Goal: Communication & Community: Answer question/provide support

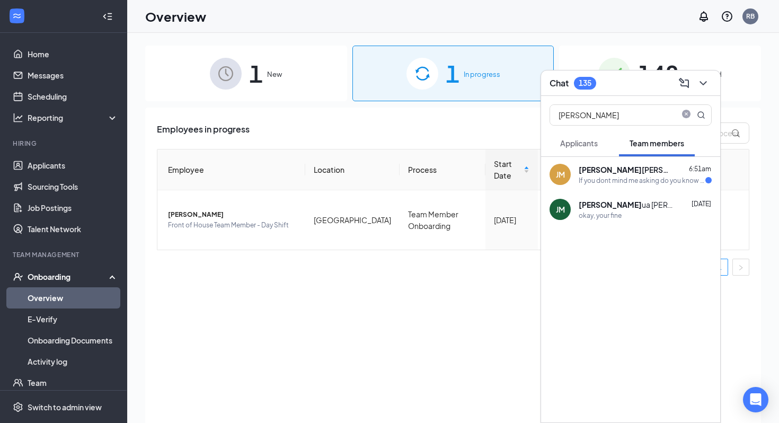
click at [608, 186] on div "[PERSON_NAME] 6:51am If you dont mind me asking do you know when my uniform wil…" at bounding box center [630, 174] width 179 height 35
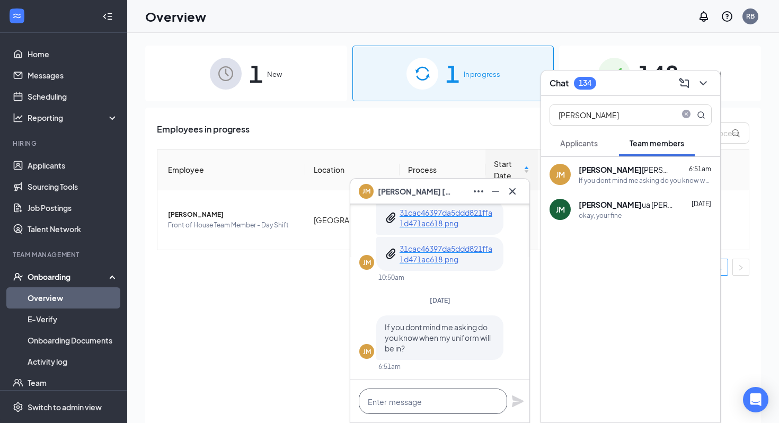
click at [390, 413] on textarea at bounding box center [433, 400] width 148 height 25
type textarea "H"
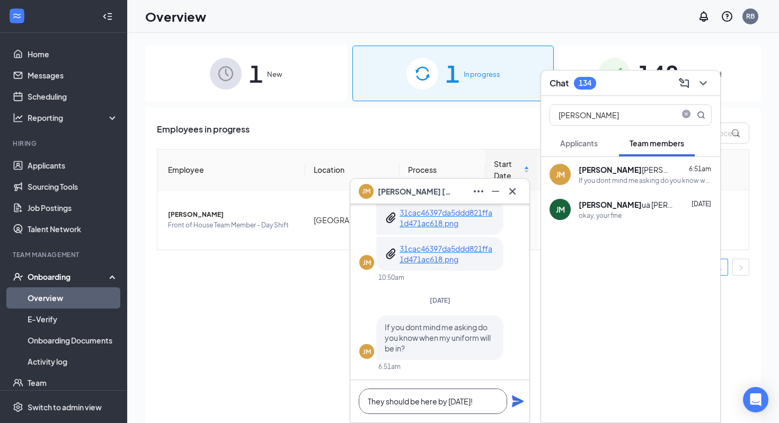
click at [494, 401] on textarea "They should be here by [DATE]!" at bounding box center [433, 400] width 148 height 25
drag, startPoint x: 494, startPoint y: 401, endPoint x: 301, endPoint y: 386, distance: 193.4
click at [301, 386] on div "[PERSON_NAME] [DATE] JM When can i come in for a interview 3:43pm Will [DATE] a…" at bounding box center [453, 252] width 652 height 438
type textarea "\"
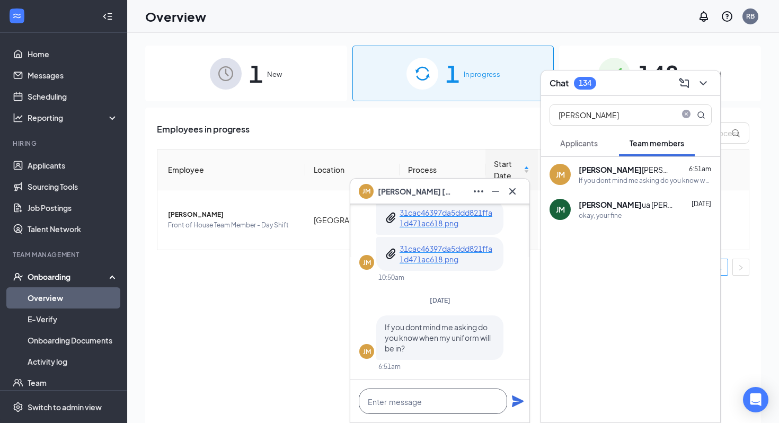
scroll to position [1, 0]
click at [686, 118] on span at bounding box center [686, 115] width 13 height 11
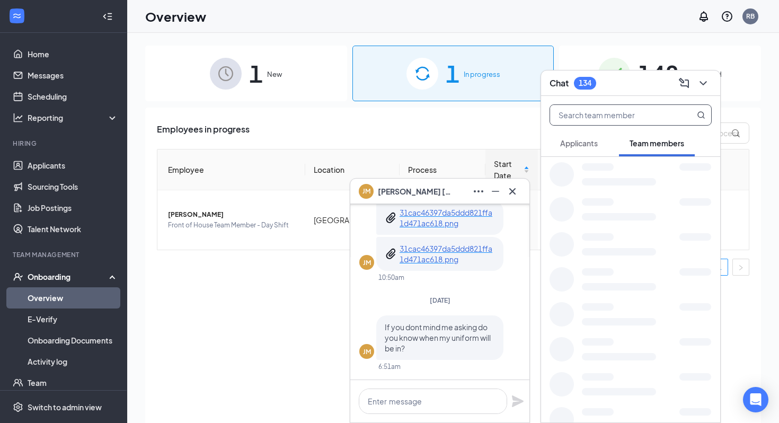
click at [651, 119] on input "text" at bounding box center [613, 115] width 126 height 20
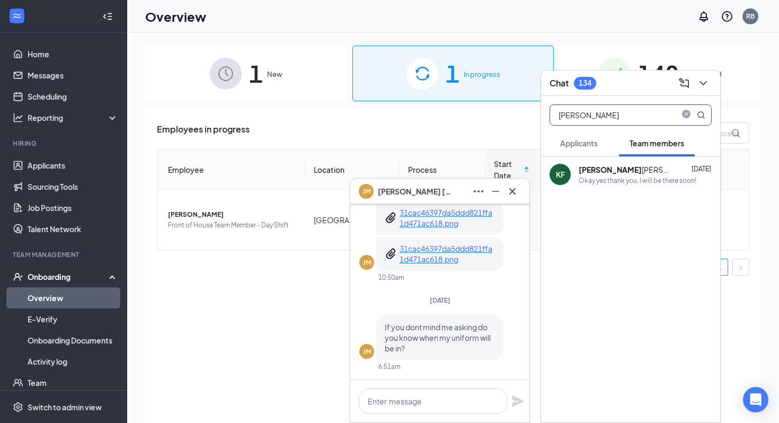
type input "[PERSON_NAME]"
click at [631, 182] on div "Okay yes thank you, I will be there soon!" at bounding box center [638, 180] width 118 height 9
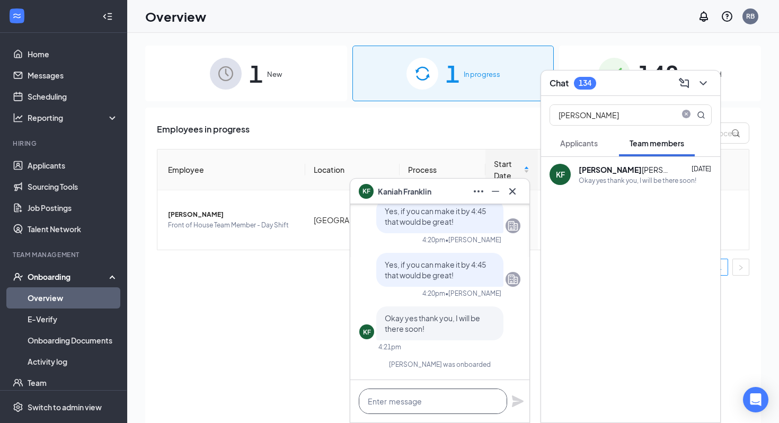
click at [442, 397] on textarea at bounding box center [433, 400] width 148 height 25
type textarea "H"
type textarea "B"
type textarea "Hey!"
click at [611, 183] on div "Okay yes thank you, I will be there soon!" at bounding box center [638, 180] width 118 height 9
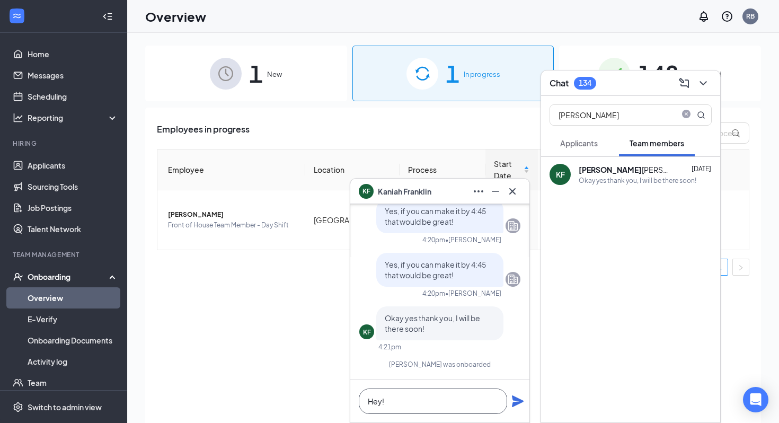
click at [446, 413] on textarea "Hey!" at bounding box center [433, 400] width 148 height 25
drag, startPoint x: 446, startPoint y: 413, endPoint x: 327, endPoint y: 395, distance: 120.7
click at [327, 395] on div "[PERSON_NAME] [PERSON_NAME] Team member FOH Team Member Day and Night Shift • H…" at bounding box center [453, 252] width 652 height 438
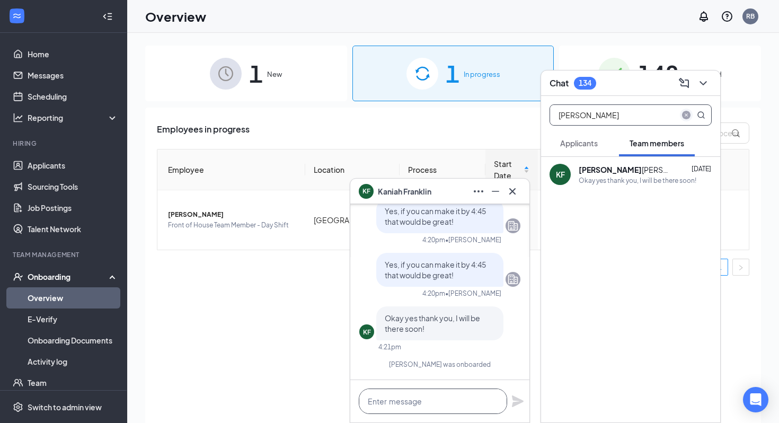
click at [687, 115] on icon "close-circle" at bounding box center [686, 115] width 8 height 8
type input "[PERSON_NAME]"
click at [646, 172] on div "[PERSON_NAME] 6:51am" at bounding box center [645, 169] width 133 height 11
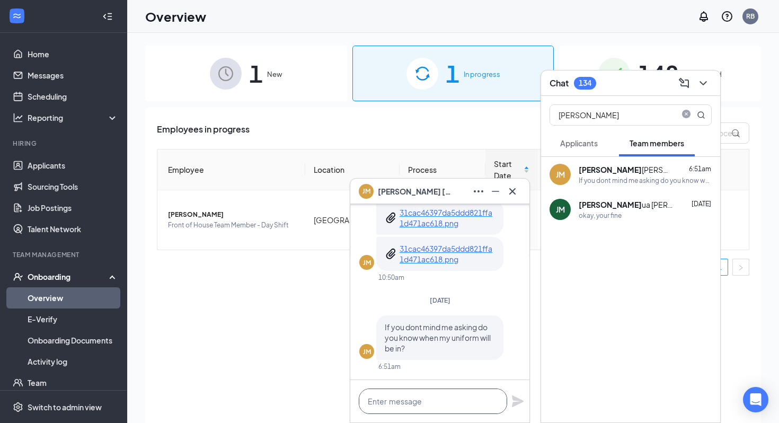
click at [418, 404] on textarea at bounding box center [433, 400] width 148 height 25
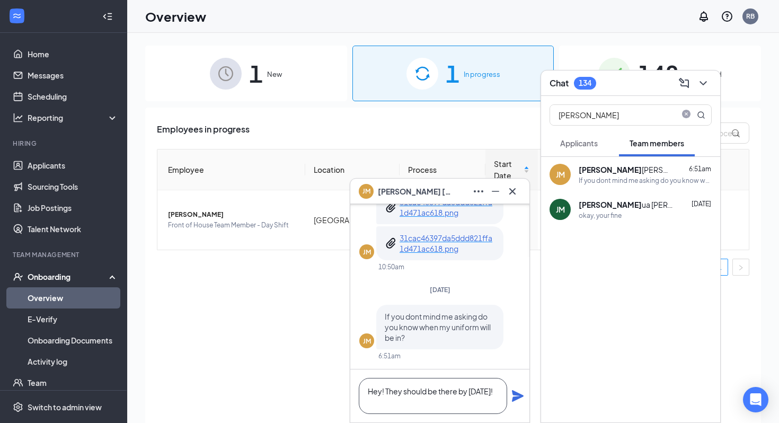
type textarea "Hey! They should be there by [DATE]!"
click at [519, 391] on icon "Plane" at bounding box center [517, 395] width 13 height 13
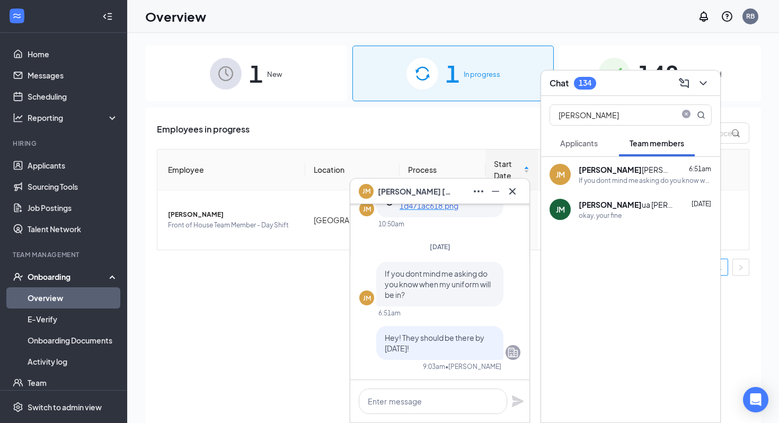
scroll to position [0, 0]
click at [514, 195] on icon "Cross" at bounding box center [512, 191] width 13 height 13
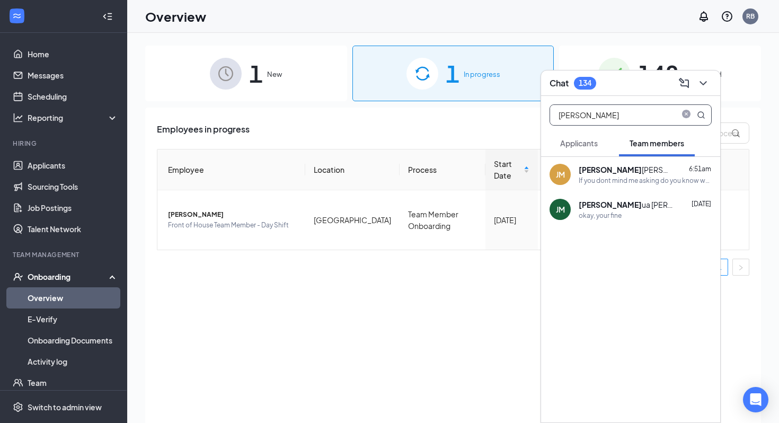
click at [688, 105] on span at bounding box center [692, 115] width 28 height 20
click at [688, 110] on span "close-circle" at bounding box center [686, 115] width 13 height 13
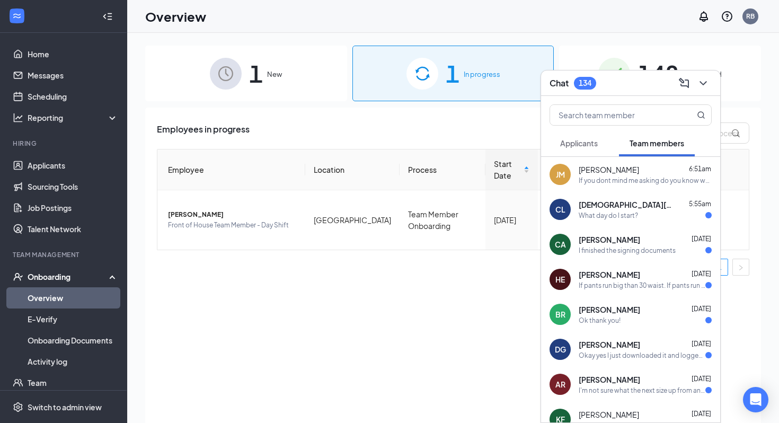
click at [664, 311] on div "[PERSON_NAME] [DATE]" at bounding box center [645, 309] width 133 height 11
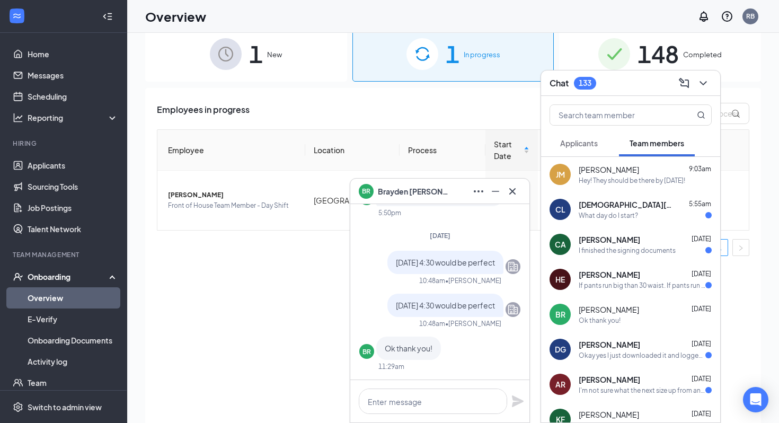
scroll to position [74, 0]
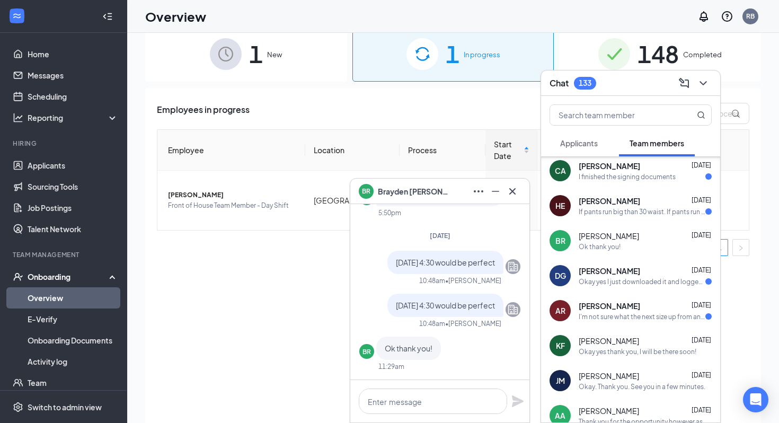
click at [601, 324] on div "AR [PERSON_NAME] [DATE] I'm not sure what the next size up from an 8 is but it …" at bounding box center [630, 310] width 179 height 35
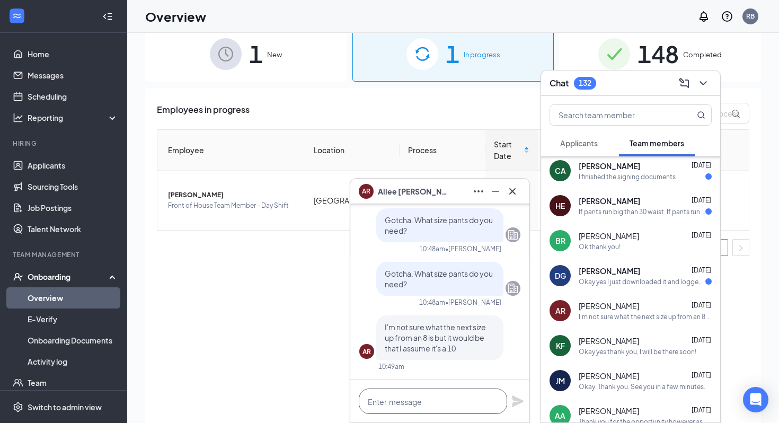
click at [456, 398] on textarea at bounding box center [433, 400] width 148 height 25
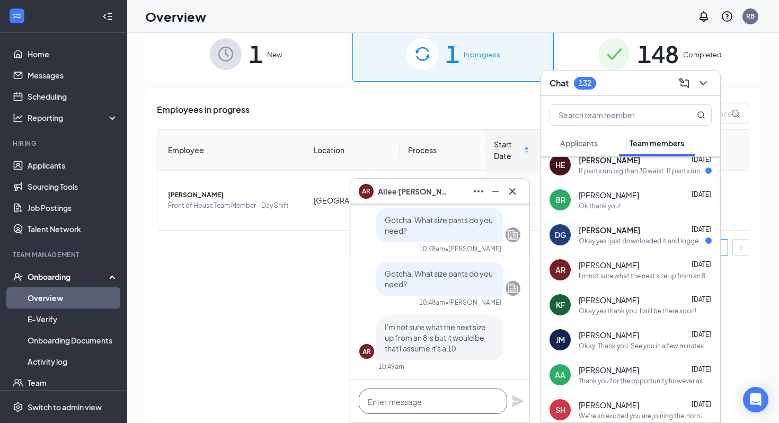
scroll to position [0, 0]
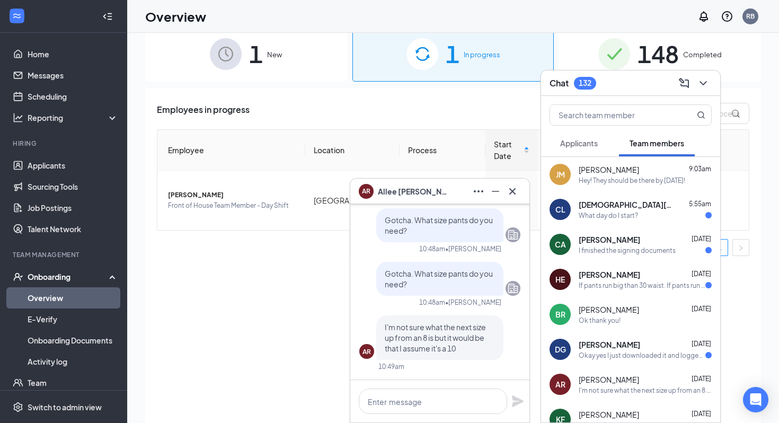
click at [661, 271] on div "[PERSON_NAME] [DATE]" at bounding box center [645, 274] width 133 height 11
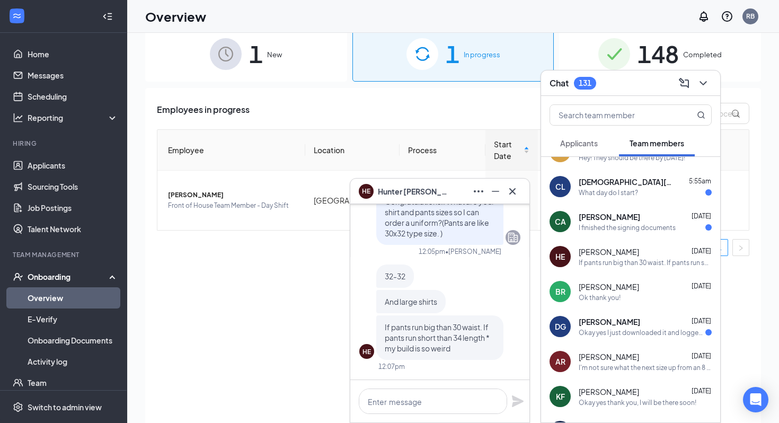
scroll to position [25, 0]
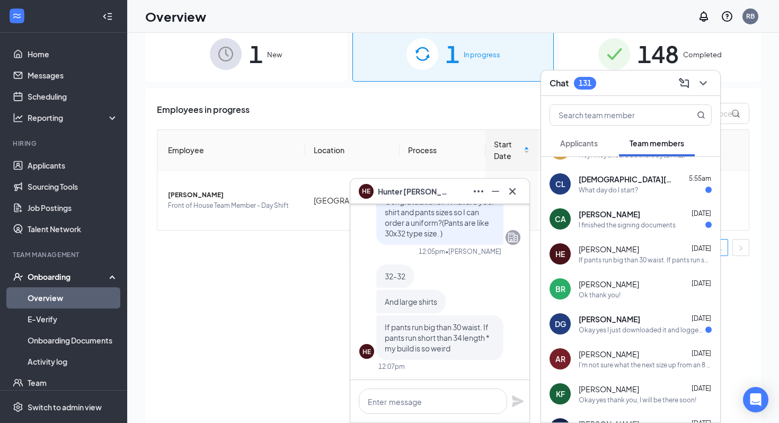
click at [629, 326] on div "Okay yes I just downloaded it and logged in" at bounding box center [642, 329] width 127 height 9
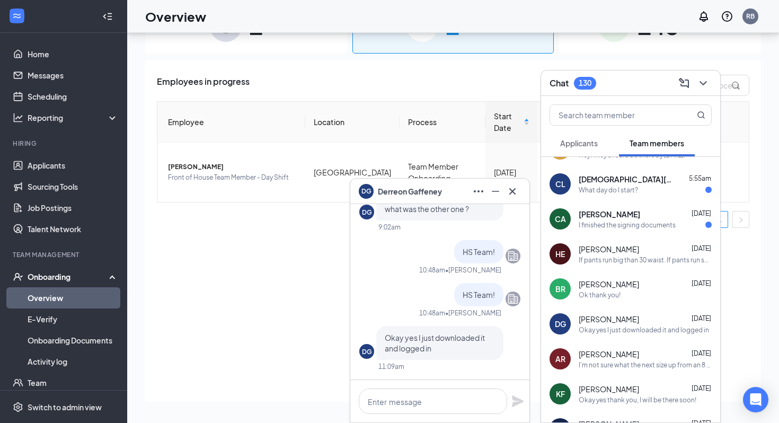
scroll to position [0, 0]
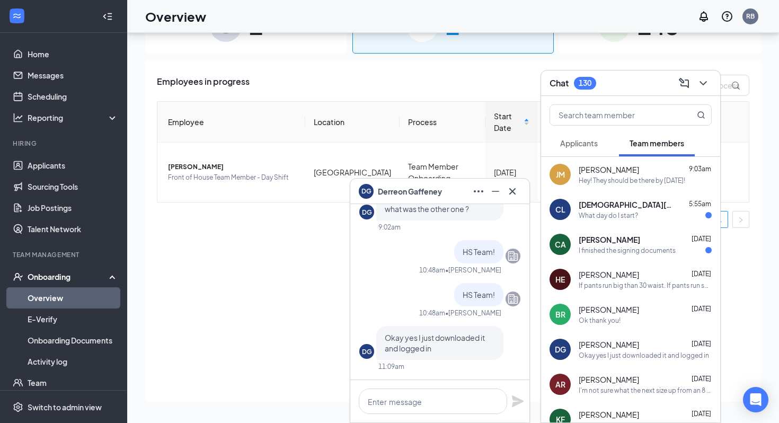
click at [622, 246] on div "I finished the signing documents" at bounding box center [627, 250] width 97 height 9
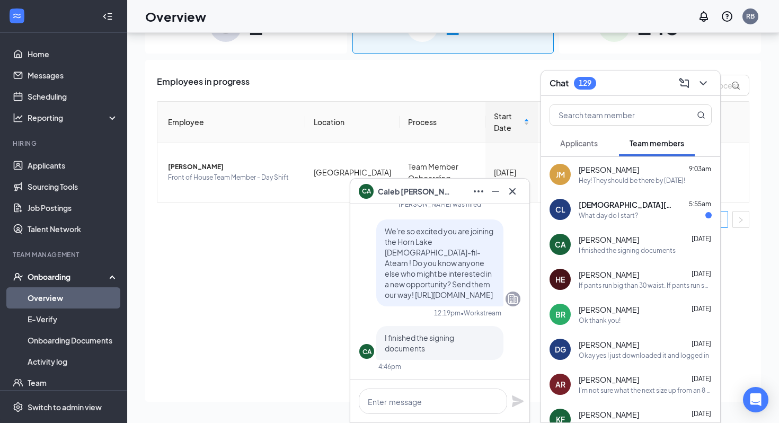
click at [610, 177] on div "Hey! They should be there by [DATE]!" at bounding box center [632, 180] width 107 height 9
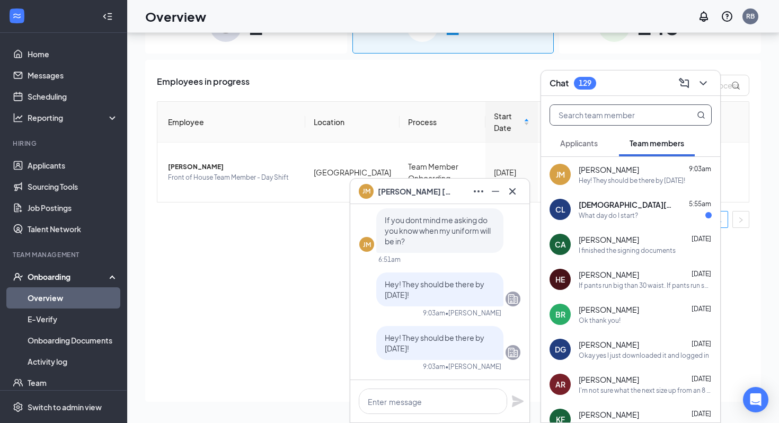
click at [675, 112] on input "text" at bounding box center [613, 115] width 126 height 20
type input "J"
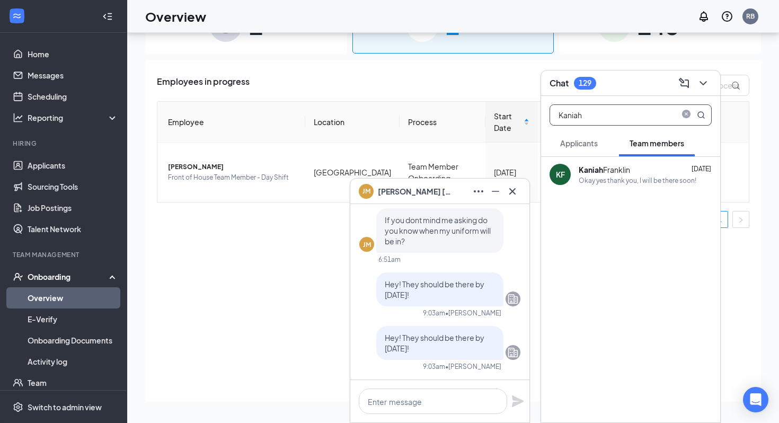
type input "Kaniah"
click at [672, 164] on div "[PERSON_NAME] [DATE]" at bounding box center [645, 169] width 133 height 11
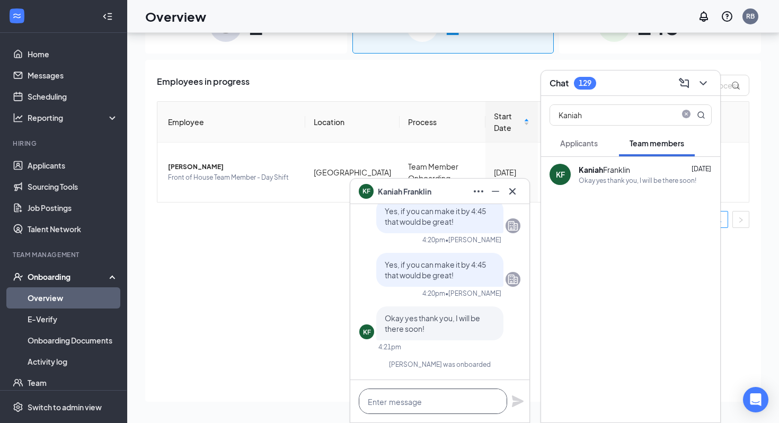
click at [468, 402] on textarea at bounding box center [433, 400] width 148 height 25
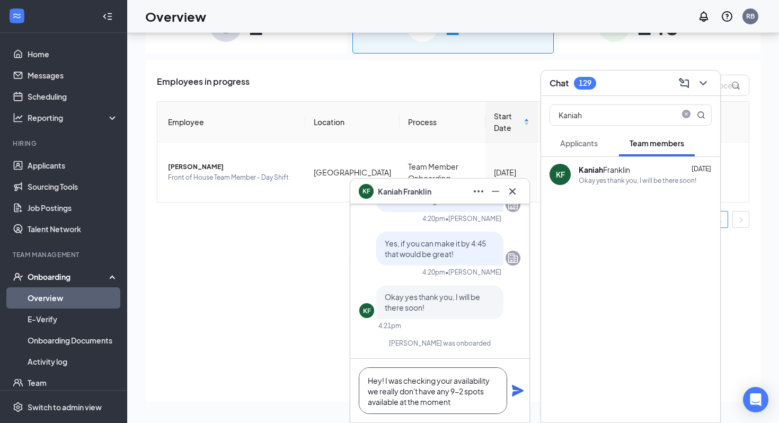
click at [423, 392] on textarea "Hey! I was checking your availability we really don't have any 9-2 spots availa…" at bounding box center [433, 390] width 148 height 47
type textarea "Hey! I was checking your availability we really don't have any 9-2 spots availa…"
click at [57, 175] on link "Applicants" at bounding box center [73, 165] width 91 height 21
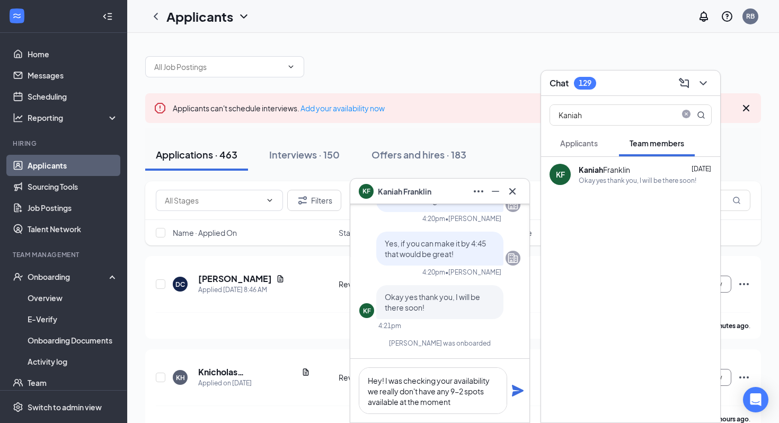
click at [593, 85] on div "129" at bounding box center [585, 83] width 22 height 13
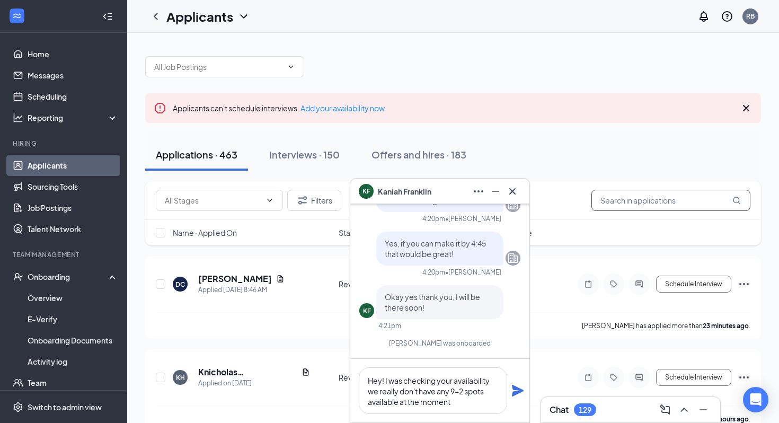
click at [637, 203] on input "text" at bounding box center [670, 200] width 159 height 21
type input "Kaniah"
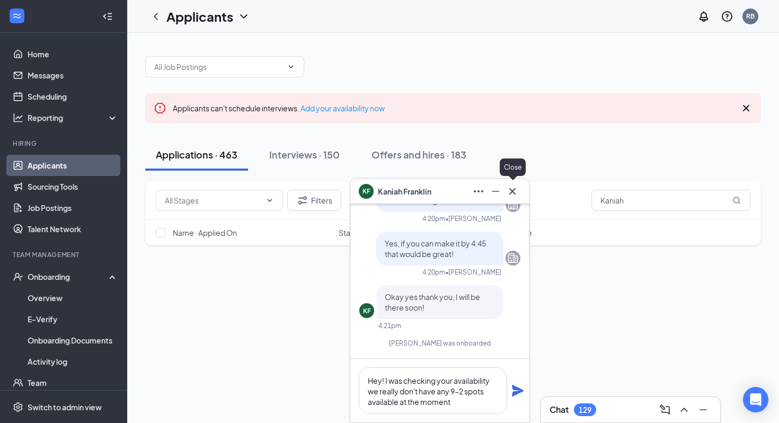
click at [518, 186] on icon "Cross" at bounding box center [512, 191] width 13 height 13
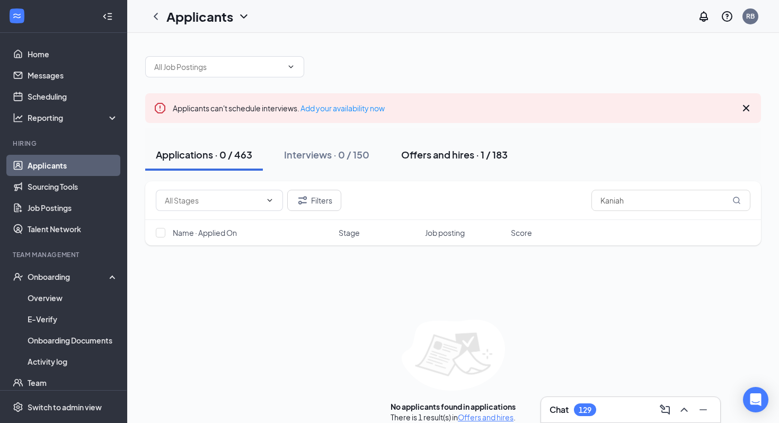
click at [441, 153] on div "Offers and hires · 1 / 183" at bounding box center [454, 154] width 107 height 13
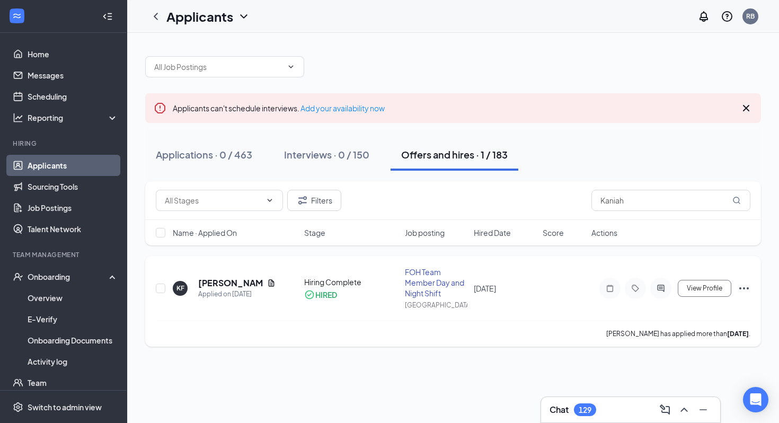
click at [425, 281] on div "FOH Team Member Day and Night Shift" at bounding box center [436, 283] width 63 height 32
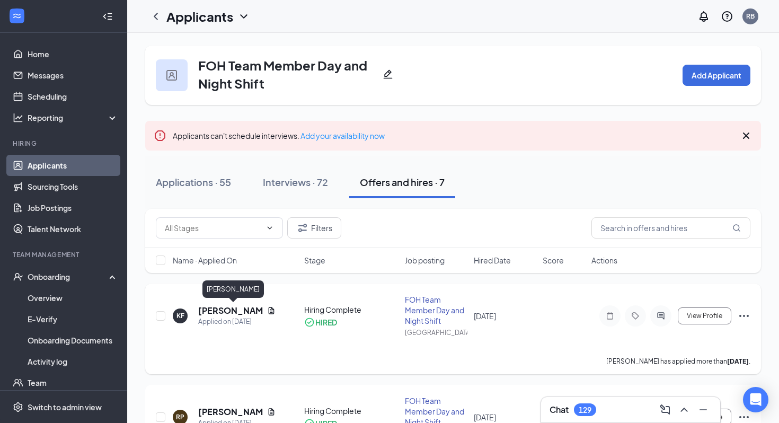
click at [240, 307] on h5 "[PERSON_NAME]" at bounding box center [230, 311] width 65 height 12
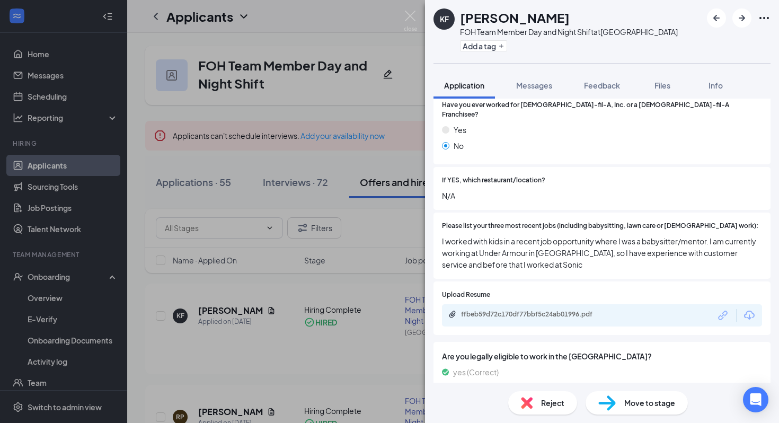
scroll to position [413, 0]
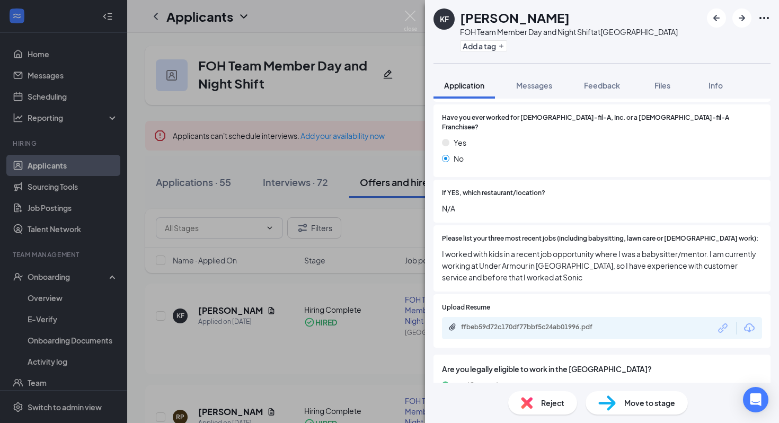
click at [359, 304] on div "[PERSON_NAME] FOH Team Member Day and Night Shift at [GEOGRAPHIC_DATA] Add a ta…" at bounding box center [389, 211] width 779 height 423
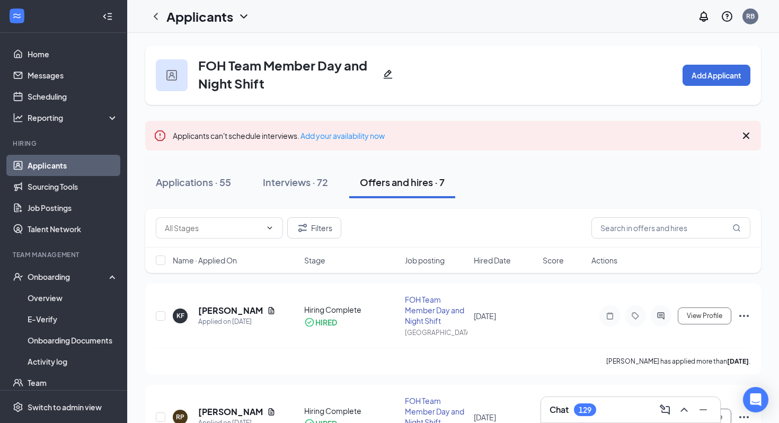
click at [611, 413] on div "Chat 129" at bounding box center [630, 409] width 162 height 17
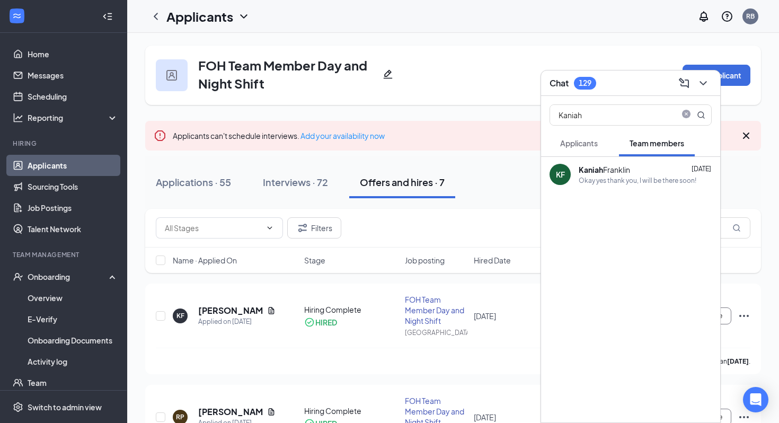
click at [579, 192] on div "[PERSON_NAME] [DATE] Okay yes thank you, I will be there soon!" at bounding box center [630, 289] width 179 height 265
click at [640, 182] on div "Okay yes thank you, I will be there soon!" at bounding box center [638, 180] width 118 height 9
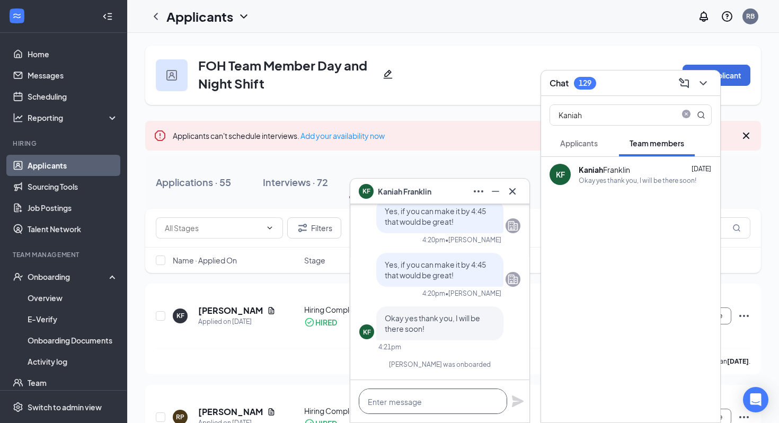
click at [400, 403] on textarea at bounding box center [433, 400] width 148 height 25
paste textarea "Hey! I was checking your availability we really don't have any 9-2 spots availa…"
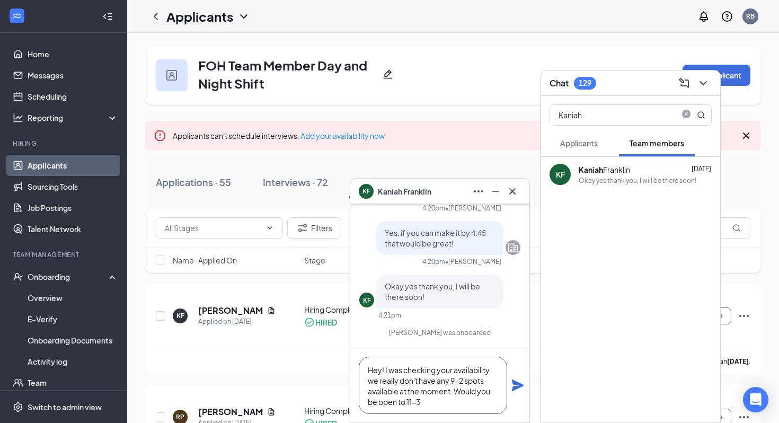
click at [473, 401] on textarea "Hey! I was checking your availability we really don't have any 9-2 spots availa…" at bounding box center [433, 385] width 148 height 57
click at [437, 404] on textarea "Hey! I was checking your availability we really don't have any 9-2 spots availa…" at bounding box center [433, 385] width 148 height 57
drag, startPoint x: 461, startPoint y: 401, endPoint x: 451, endPoint y: 383, distance: 21.1
click at [451, 383] on textarea "Hey! I was checking your availability we really don't have any 9-2 spots availa…" at bounding box center [433, 385] width 148 height 57
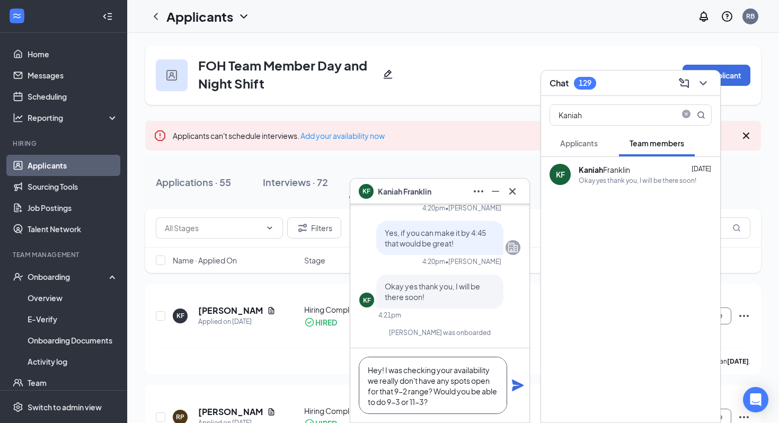
type textarea "Hey! I was checking your availability we really don't have any spots open for t…"
click at [514, 384] on icon "Plane" at bounding box center [518, 385] width 12 height 12
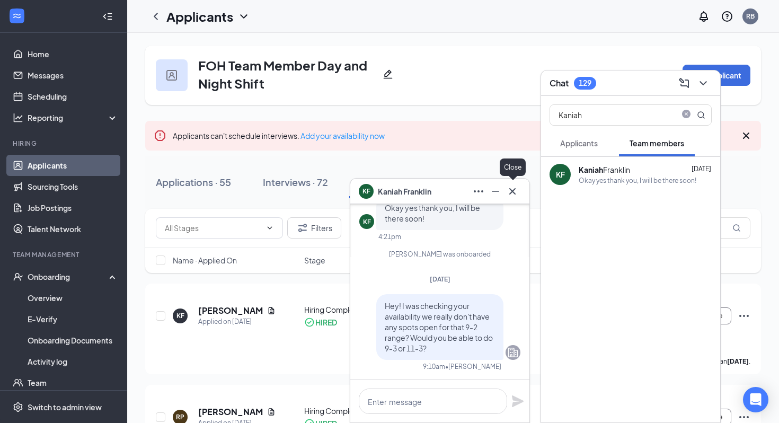
click at [513, 190] on icon "Cross" at bounding box center [512, 191] width 6 height 6
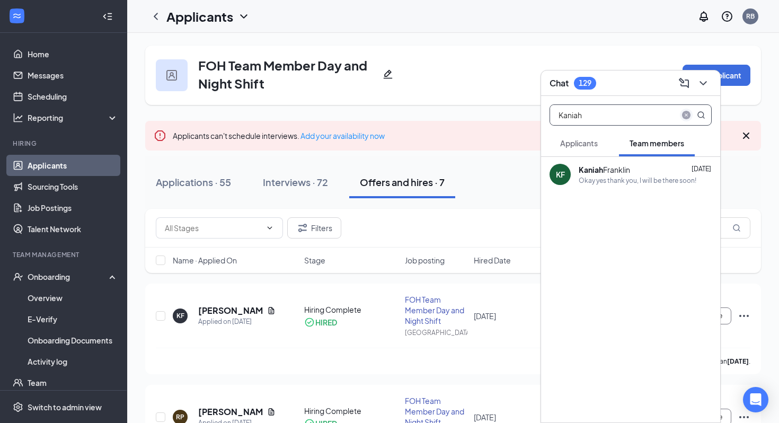
click at [682, 114] on icon "close-circle" at bounding box center [686, 115] width 8 height 8
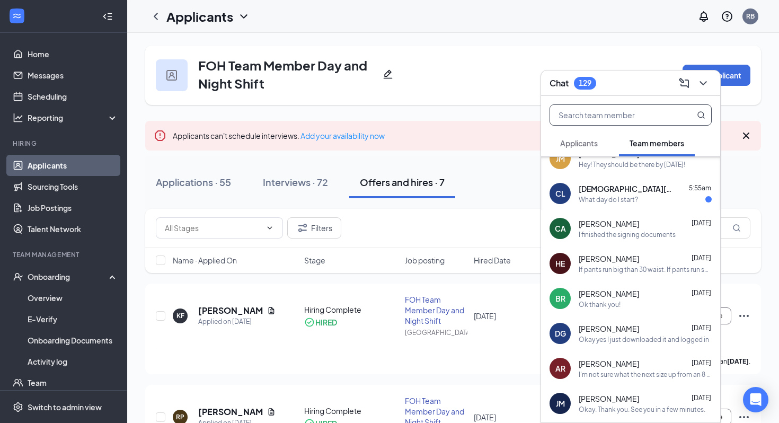
scroll to position [51, 0]
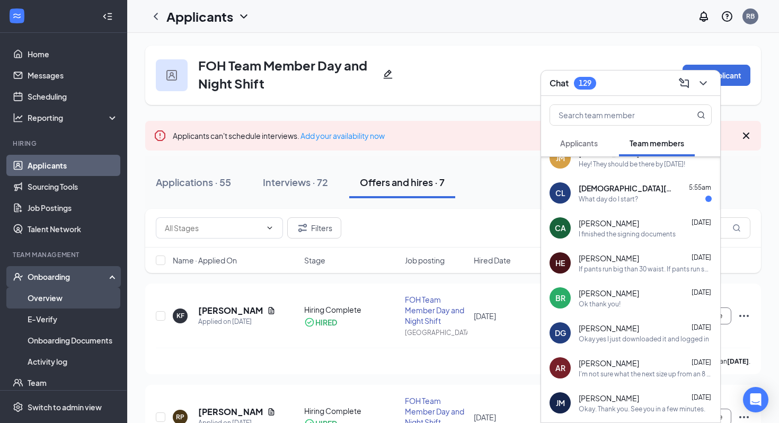
click at [82, 288] on link "Overview" at bounding box center [73, 297] width 91 height 21
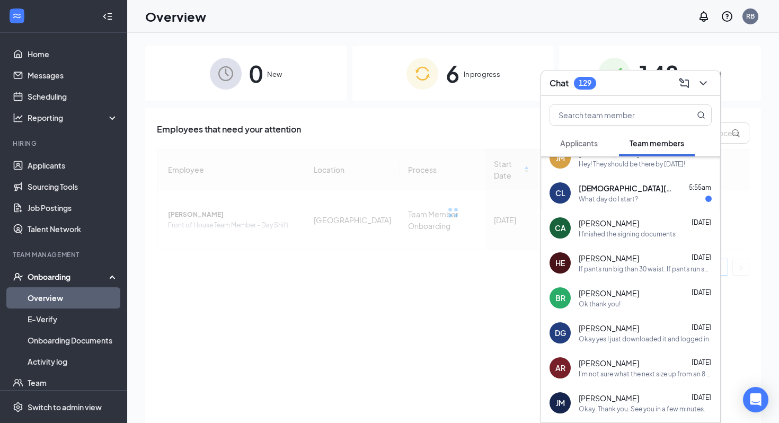
click at [604, 81] on div "Chat 129" at bounding box center [630, 83] width 162 height 16
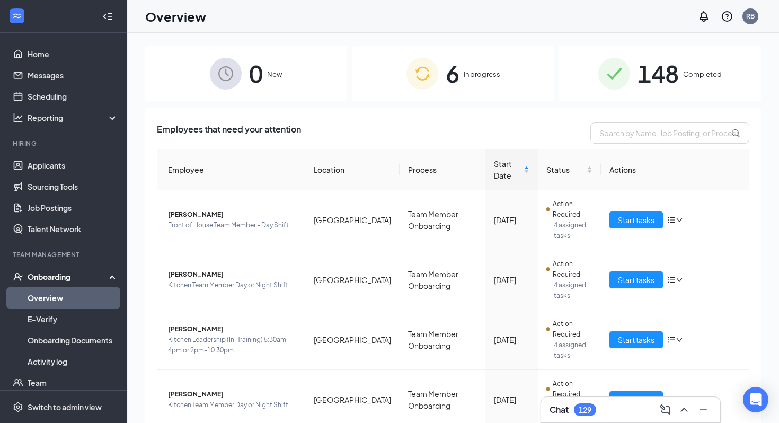
click at [447, 70] on span "6" at bounding box center [453, 73] width 14 height 37
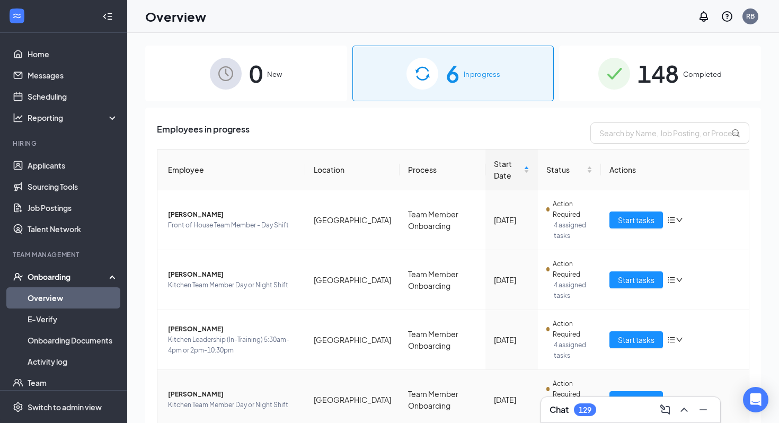
scroll to position [100, 0]
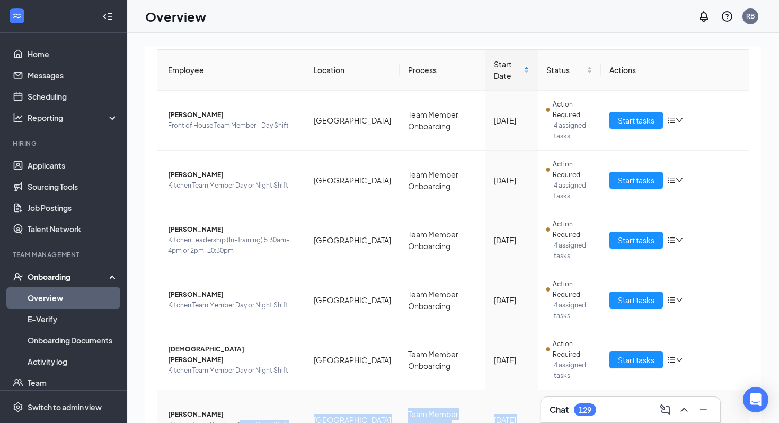
drag, startPoint x: 238, startPoint y: 362, endPoint x: 465, endPoint y: 418, distance: 233.6
click at [465, 418] on div "Employee Location Process Start Date Status Actions [PERSON_NAME] Front of Hous…" at bounding box center [453, 266] width 592 height 434
click at [609, 419] on div "Chat 129" at bounding box center [630, 409] width 179 height 25
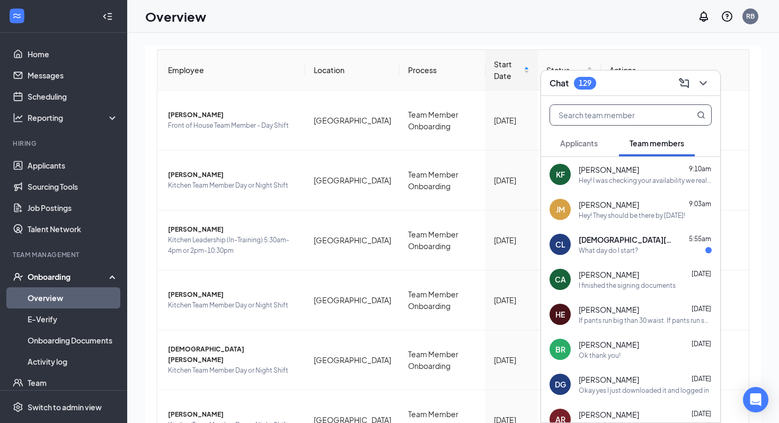
click at [597, 108] on input "text" at bounding box center [613, 115] width 126 height 20
click at [642, 235] on span "[DEMOGRAPHIC_DATA][PERSON_NAME]" at bounding box center [626, 239] width 95 height 11
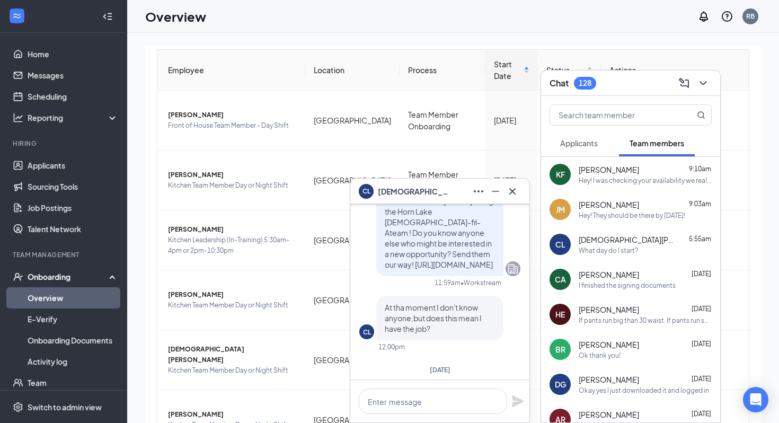
scroll to position [0, 0]
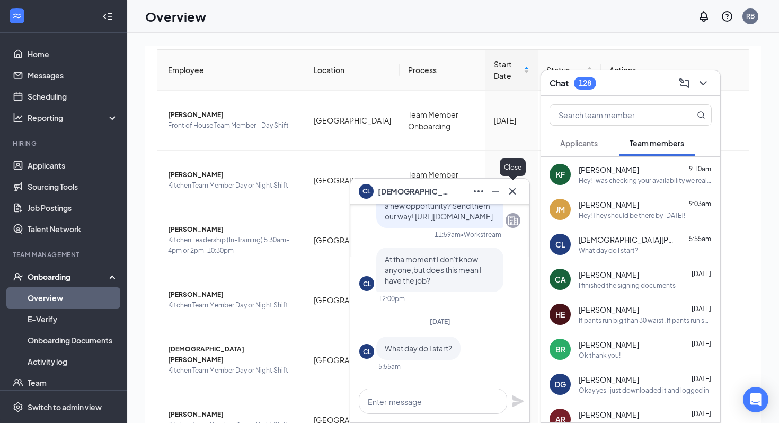
click at [512, 189] on icon "Cross" at bounding box center [512, 191] width 13 height 13
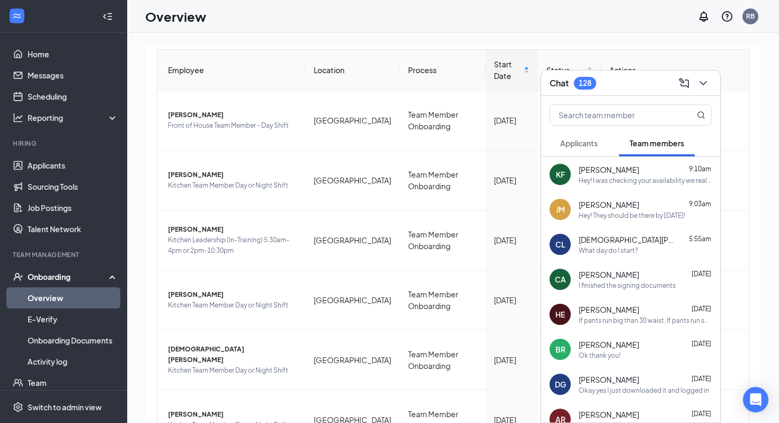
click at [611, 305] on span "[PERSON_NAME]" at bounding box center [609, 309] width 60 height 11
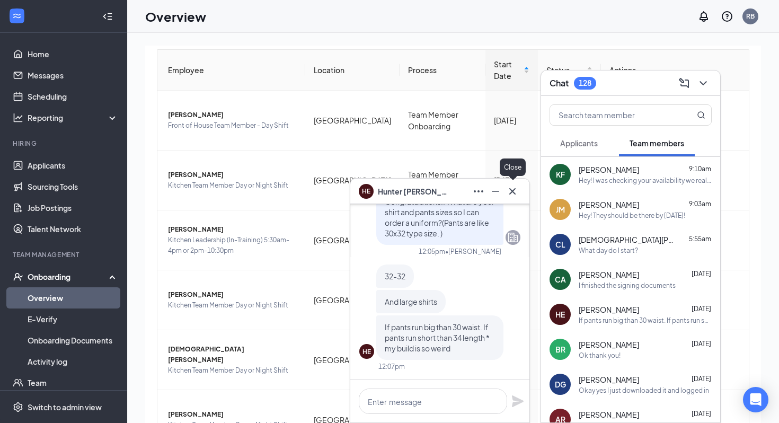
click at [512, 192] on icon "Cross" at bounding box center [512, 191] width 13 height 13
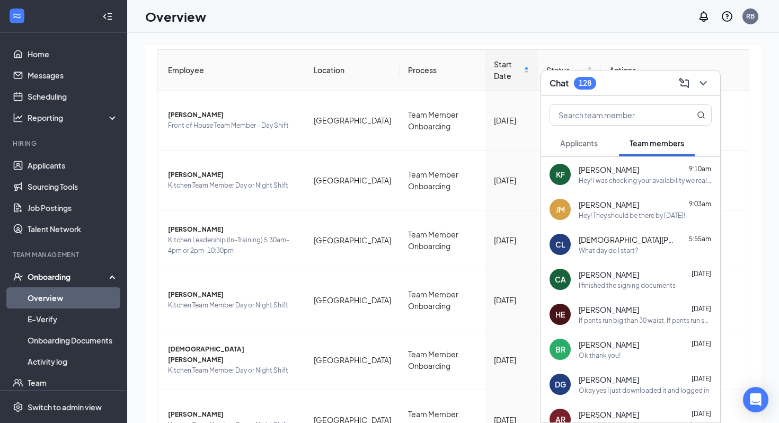
click at [604, 174] on span "[PERSON_NAME]" at bounding box center [609, 169] width 60 height 11
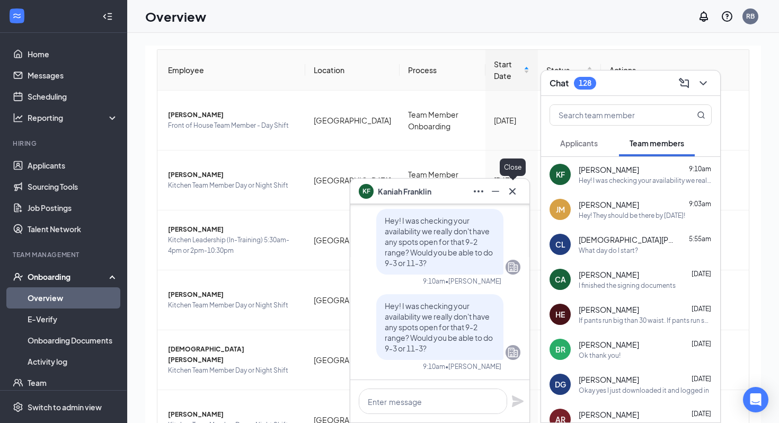
click at [514, 187] on icon "Cross" at bounding box center [512, 191] width 13 height 13
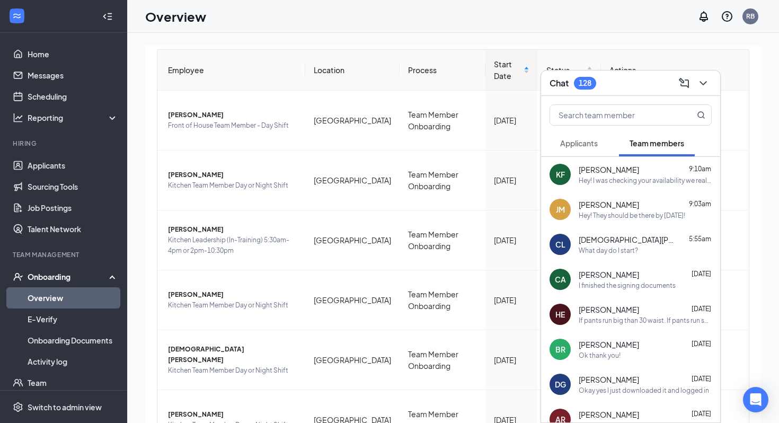
click at [611, 84] on div "Chat 128" at bounding box center [630, 83] width 162 height 16
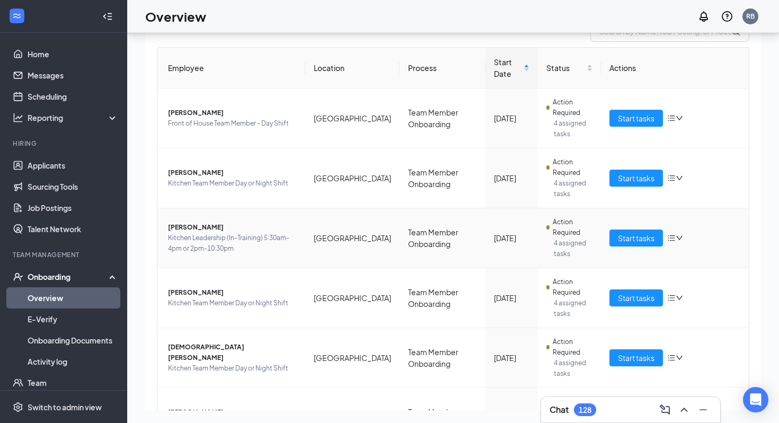
scroll to position [57, 0]
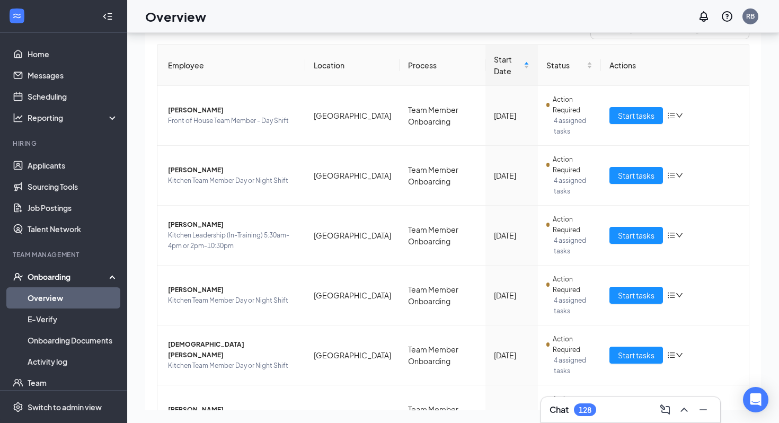
click at [606, 413] on div "Chat 128" at bounding box center [630, 409] width 162 height 17
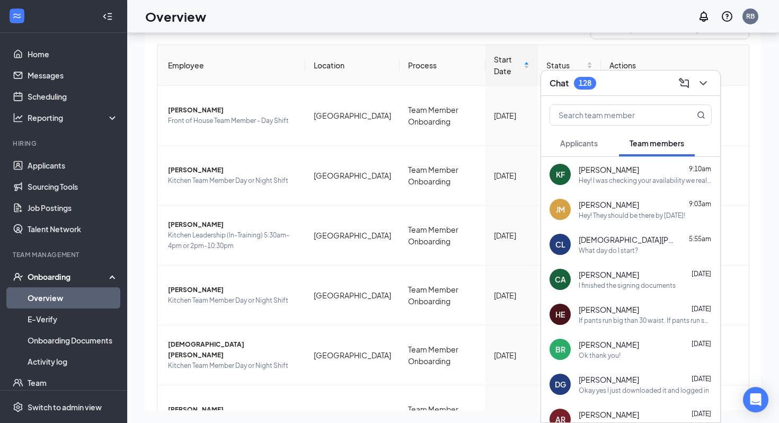
click at [608, 87] on div "Chat 128" at bounding box center [630, 83] width 162 height 16
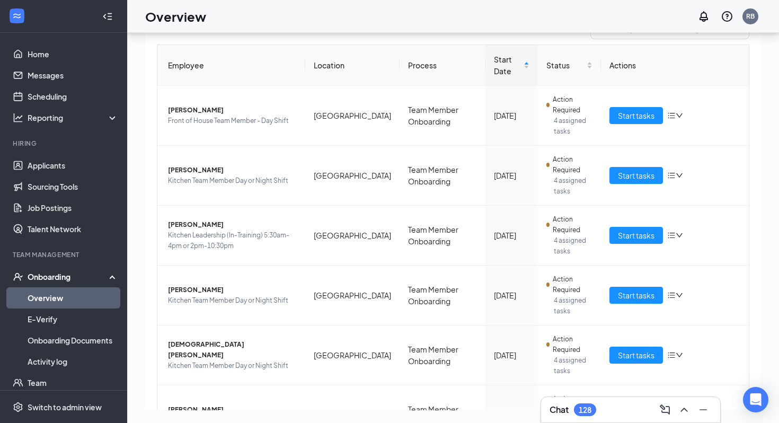
click at [600, 407] on div "Chat 128" at bounding box center [630, 409] width 162 height 17
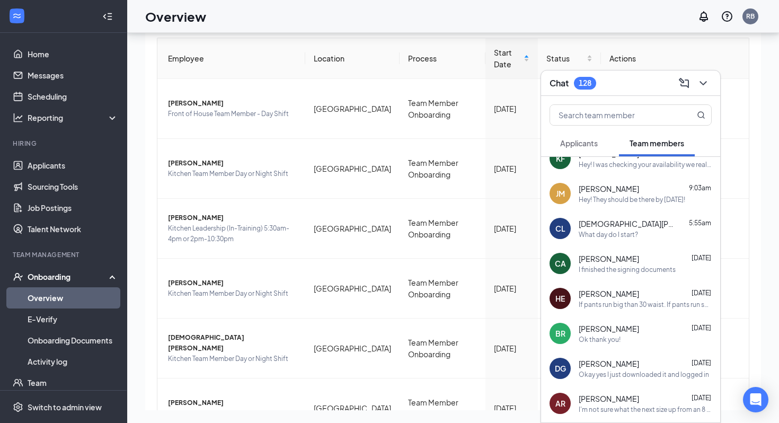
scroll to position [48, 0]
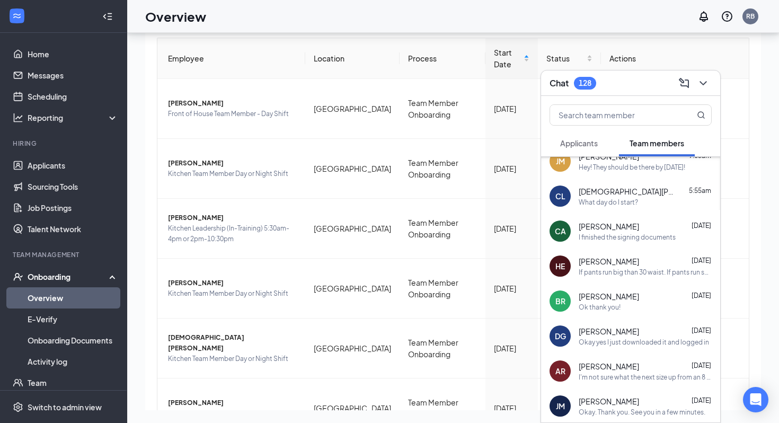
click at [587, 303] on div "Ok thank you!" at bounding box center [600, 307] width 42 height 9
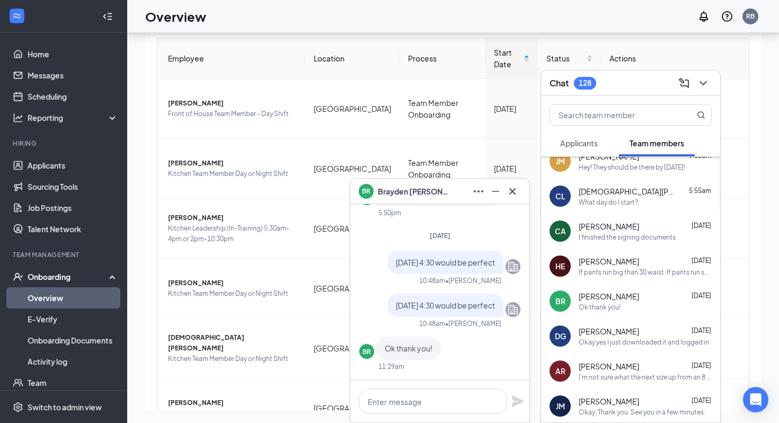
click at [523, 187] on div "BR [PERSON_NAME]" at bounding box center [439, 191] width 179 height 25
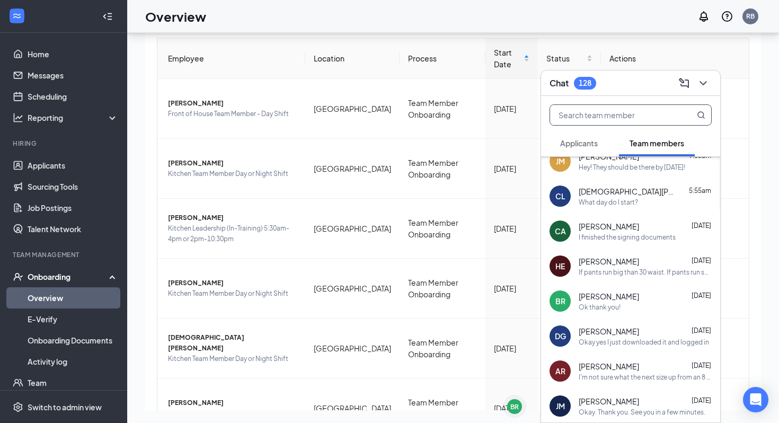
click at [638, 108] on input "text" at bounding box center [613, 115] width 126 height 20
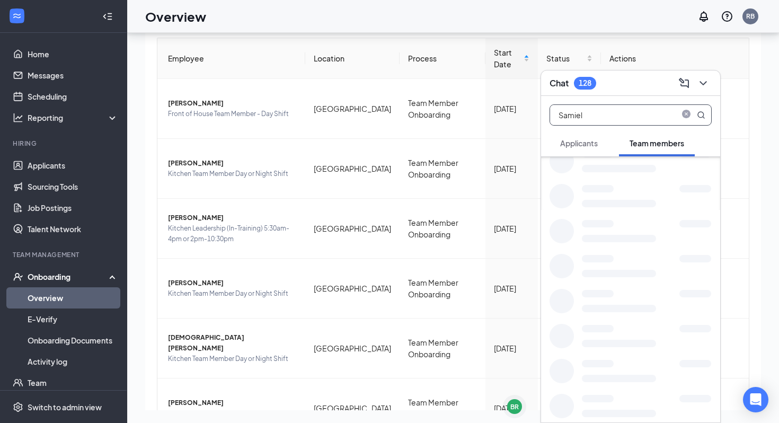
scroll to position [0, 0]
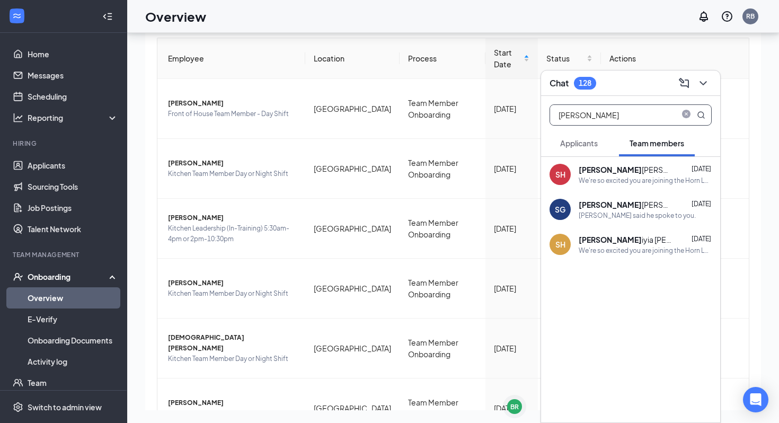
type input "[PERSON_NAME]"
click at [649, 181] on div "We're so excited you are joining the Horn Lake [DEMOGRAPHIC_DATA]-fil-Ateam ! D…" at bounding box center [645, 180] width 133 height 9
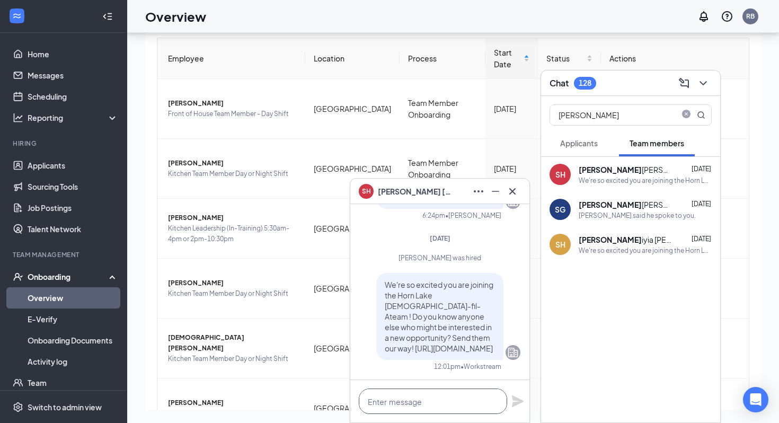
click at [446, 394] on textarea at bounding box center [433, 400] width 148 height 25
click at [587, 249] on div "We're so excited you are joining the Horn Lake [DEMOGRAPHIC_DATA]-fil-Ateam ! D…" at bounding box center [645, 250] width 133 height 9
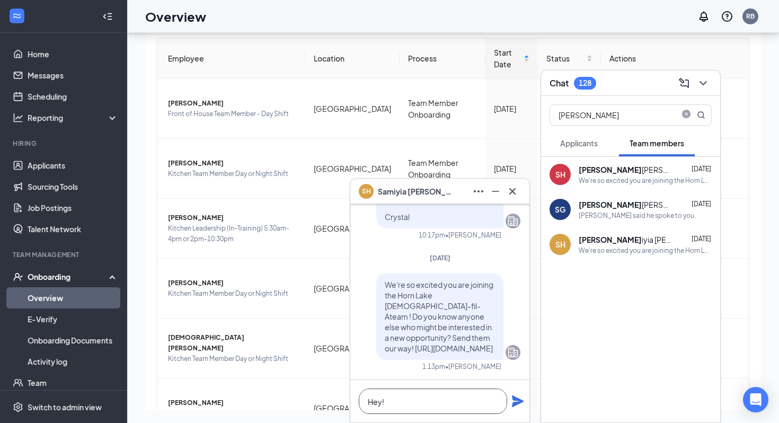
click at [415, 407] on textarea "Hey!" at bounding box center [433, 400] width 148 height 25
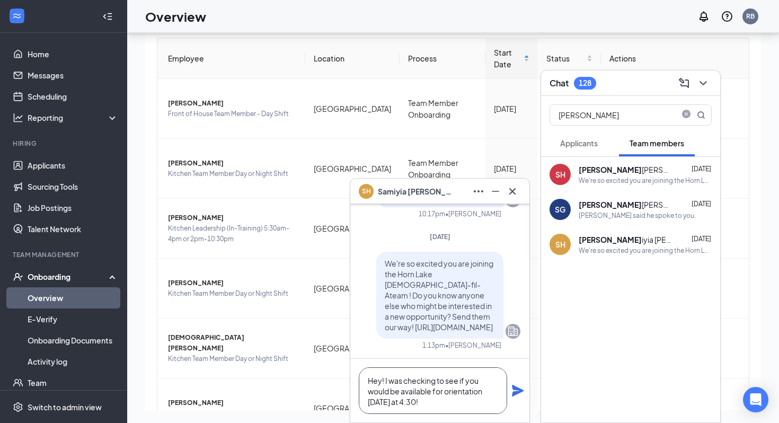
type textarea "Hey! I was checking to see if you would be available for orientation [DATE] at …"
drag, startPoint x: 445, startPoint y: 399, endPoint x: 349, endPoint y: 368, distance: 100.9
click at [350, 368] on div "SH [PERSON_NAME] [PERSON_NAME] Team member Front of House Team Member - Night S…" at bounding box center [440, 300] width 180 height 245
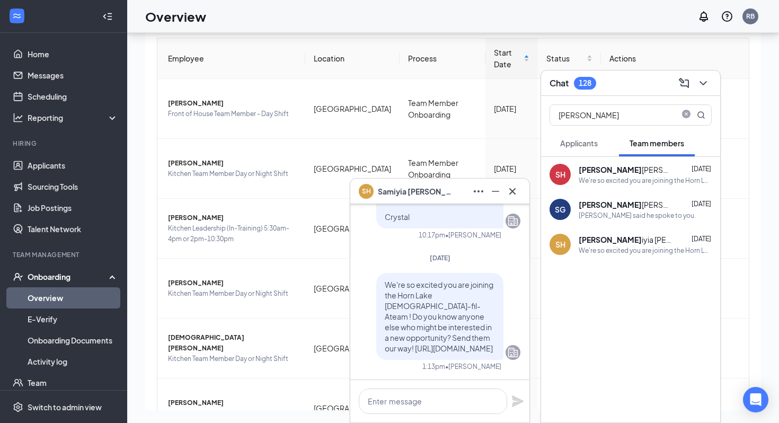
click at [506, 194] on button at bounding box center [512, 191] width 17 height 17
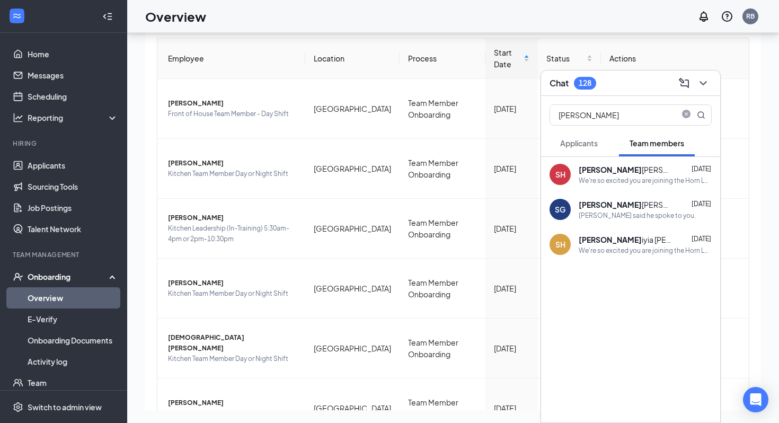
click at [613, 169] on div "[PERSON_NAME] [PERSON_NAME]" at bounding box center [626, 169] width 95 height 11
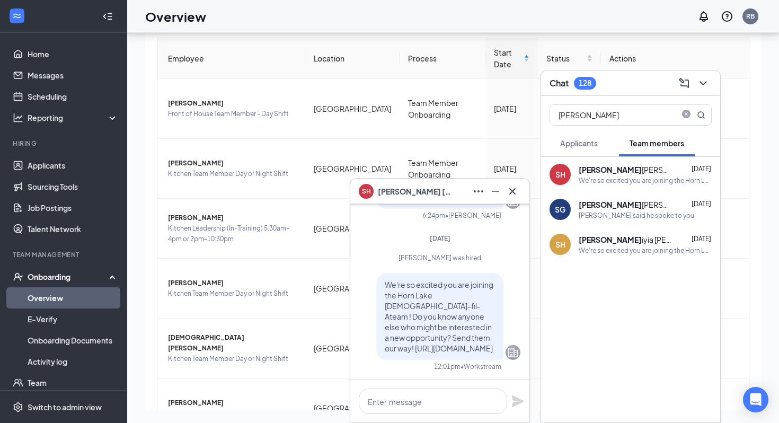
click at [421, 418] on div at bounding box center [439, 401] width 179 height 42
click at [420, 409] on textarea at bounding box center [433, 400] width 148 height 25
paste textarea "Hey! I was checking to see if you would be available for orientation [DATE] at …"
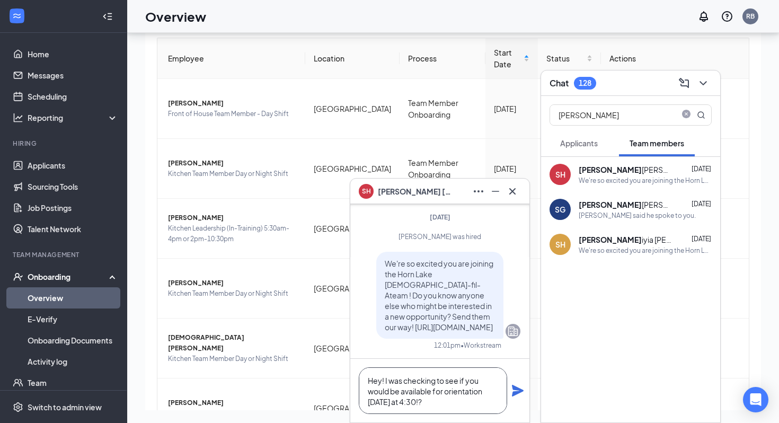
type textarea "Hey! I was checking to see if you would be available for orientation [DATE] at …"
click at [516, 391] on icon "Plane" at bounding box center [517, 390] width 13 height 13
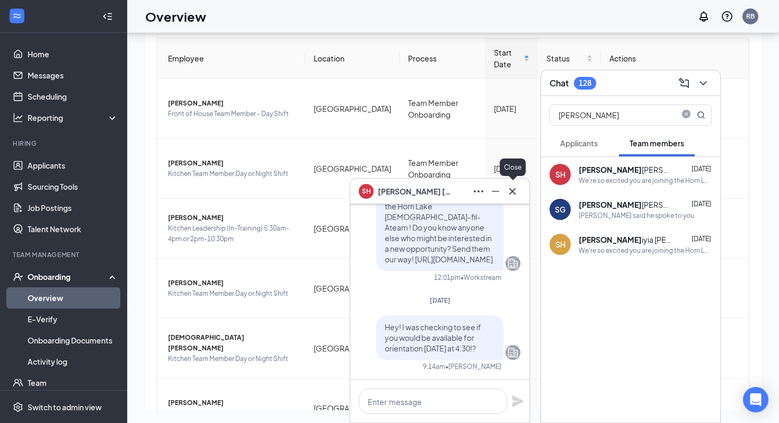
click at [512, 191] on icon "Cross" at bounding box center [512, 191] width 6 height 6
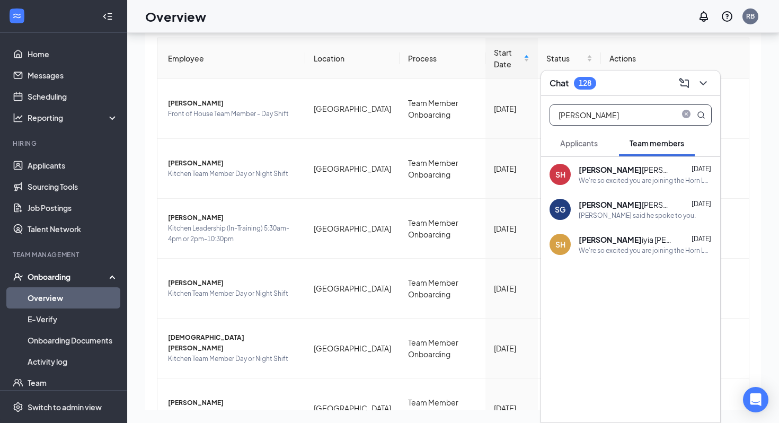
click at [622, 107] on input "[PERSON_NAME]" at bounding box center [613, 115] width 126 height 20
click at [679, 110] on span at bounding box center [692, 115] width 28 height 20
click at [684, 111] on icon "close-circle" at bounding box center [686, 115] width 8 height 8
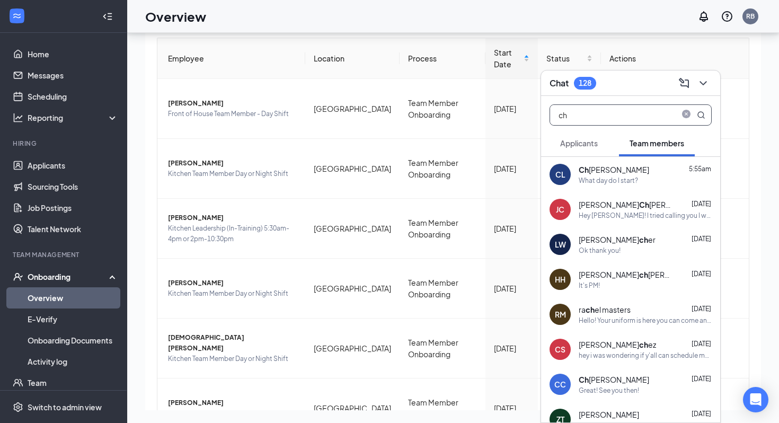
type input "ch"
click at [678, 174] on div "Ch ristian [PERSON_NAME] 5:55am" at bounding box center [645, 169] width 133 height 11
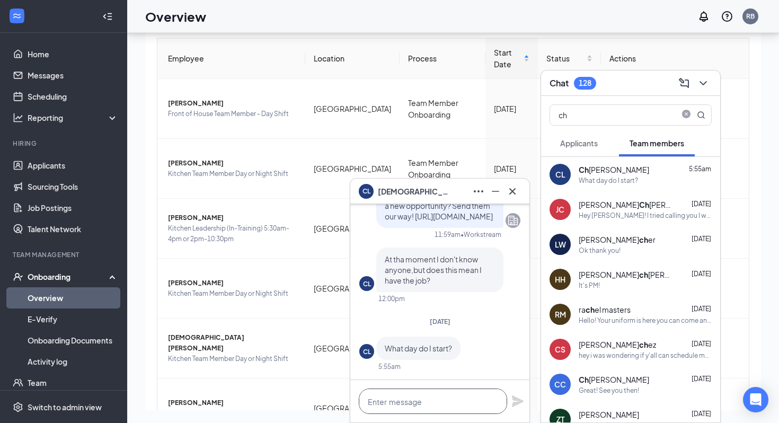
click at [438, 402] on textarea at bounding box center [433, 400] width 148 height 25
paste textarea "Hey! I was checking to see if you would be available for orientation [DATE] at …"
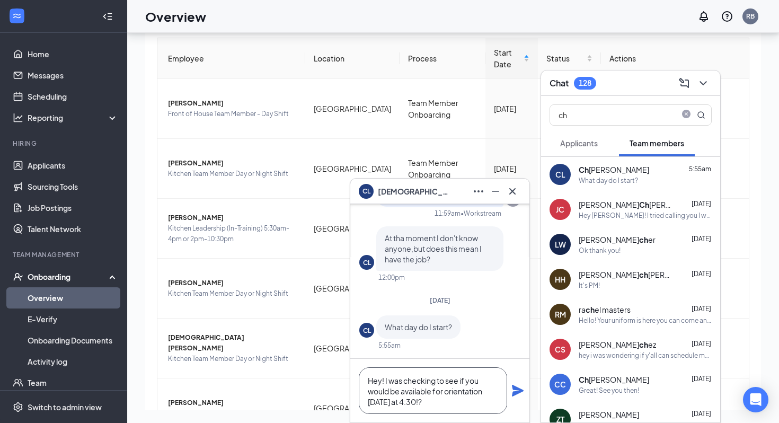
type textarea "Hey! I was checking to see if you would be available for orientation [DATE] at …"
click at [517, 389] on icon "Plane" at bounding box center [518, 391] width 12 height 12
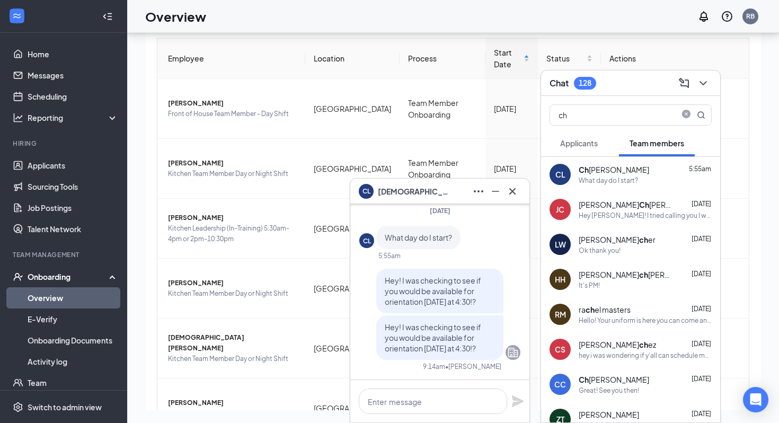
click at [524, 196] on div "CL [DEMOGRAPHIC_DATA][PERSON_NAME]" at bounding box center [439, 191] width 179 height 25
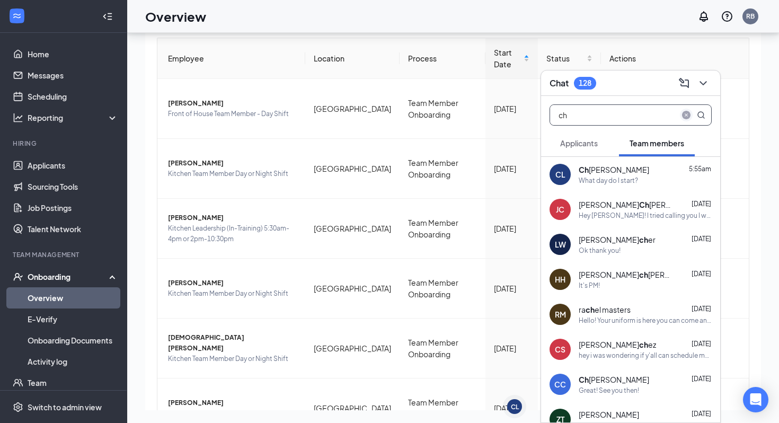
click at [686, 112] on icon "close-circle" at bounding box center [686, 115] width 8 height 8
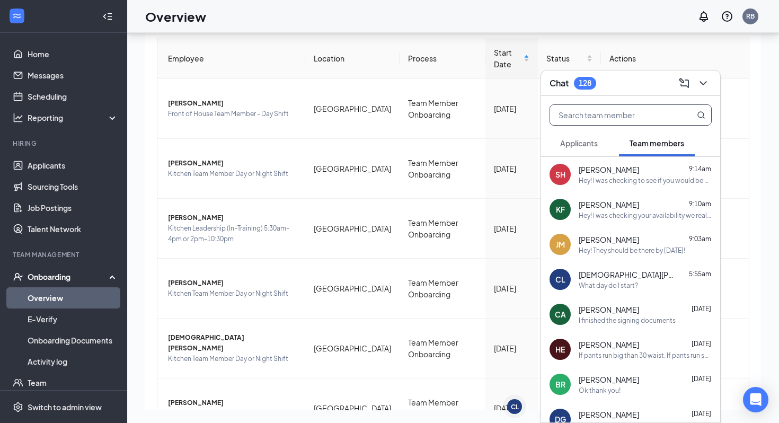
click at [643, 111] on input "text" at bounding box center [613, 115] width 126 height 20
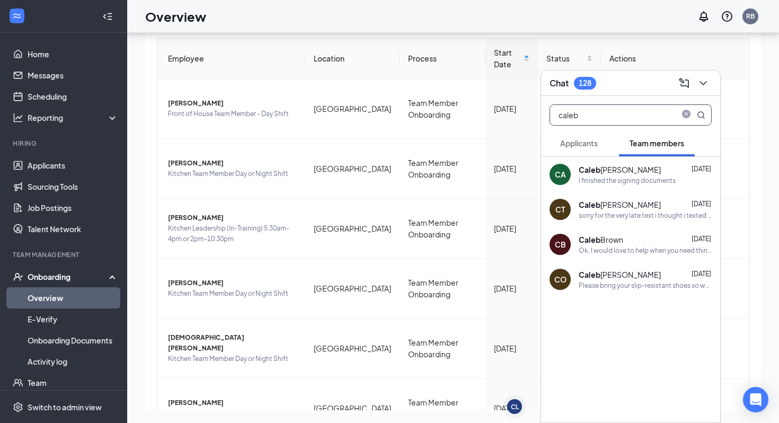
type input "caleb"
click at [653, 166] on div "[PERSON_NAME] [DATE]" at bounding box center [645, 169] width 133 height 11
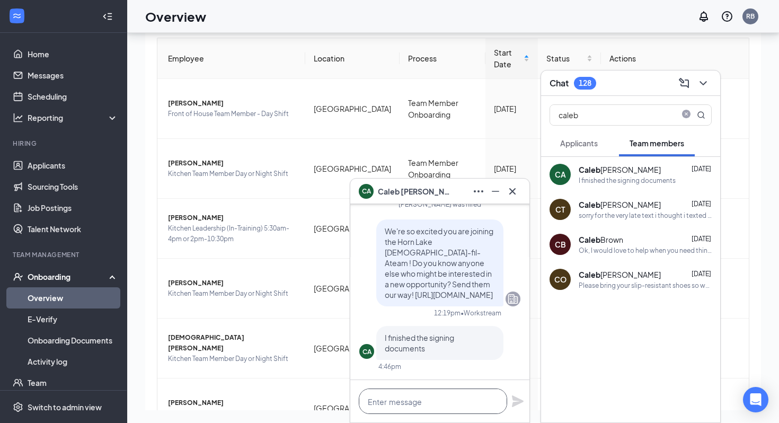
click at [426, 391] on textarea at bounding box center [433, 400] width 148 height 25
paste textarea "Hey! I was checking to see if you would be available for orientation [DATE] at …"
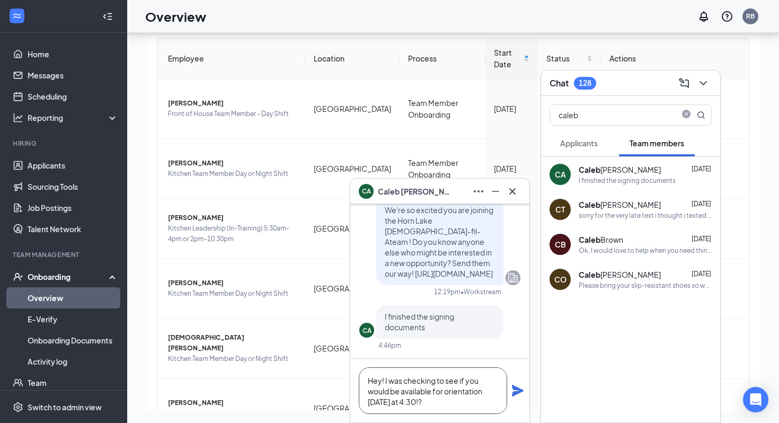
type textarea "Hey! I was checking to see if you would be available for orientation [DATE] at …"
click at [518, 390] on icon "Plane" at bounding box center [517, 390] width 13 height 13
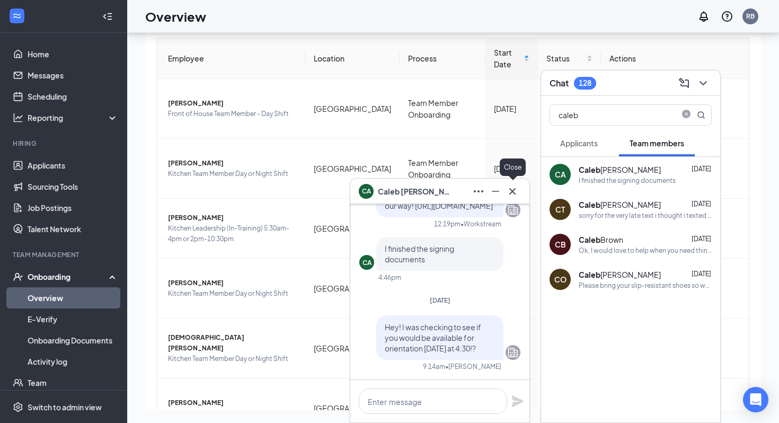
click at [516, 192] on icon "Cross" at bounding box center [512, 191] width 13 height 13
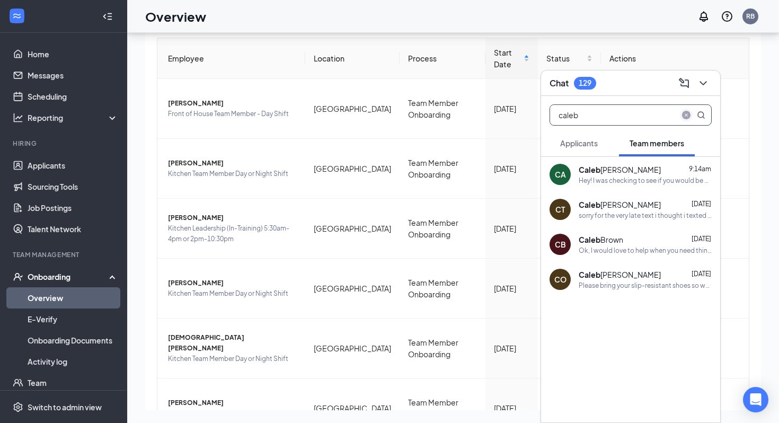
click at [691, 110] on span at bounding box center [686, 115] width 13 height 13
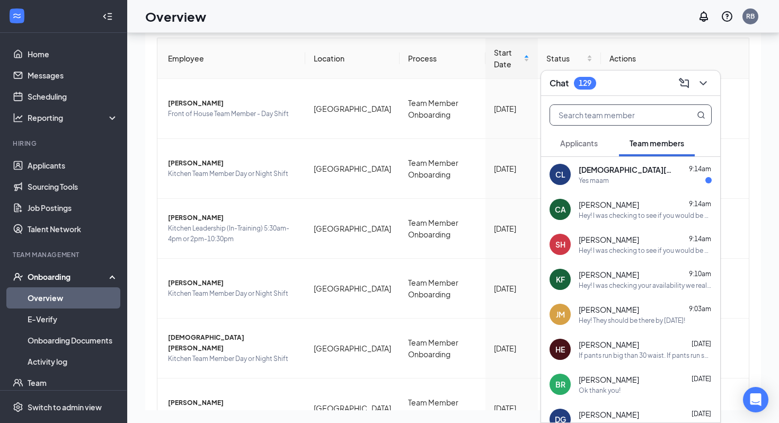
click at [624, 182] on div "Yes maam" at bounding box center [645, 180] width 133 height 9
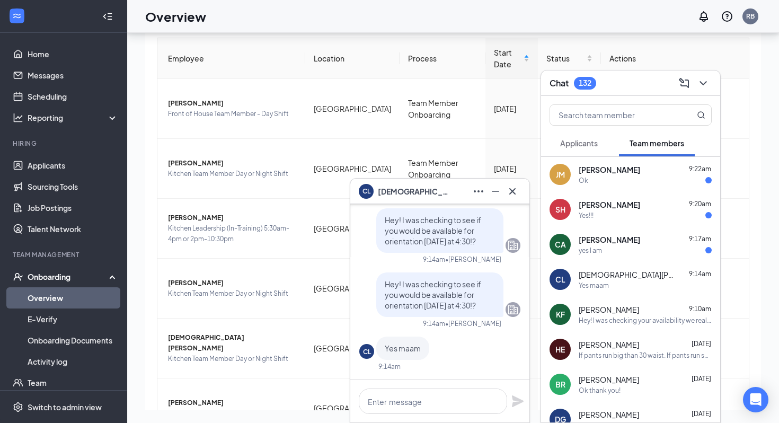
click at [627, 243] on span "[PERSON_NAME]" at bounding box center [609, 239] width 61 height 11
click at [602, 164] on span "[PERSON_NAME]" at bounding box center [609, 169] width 61 height 11
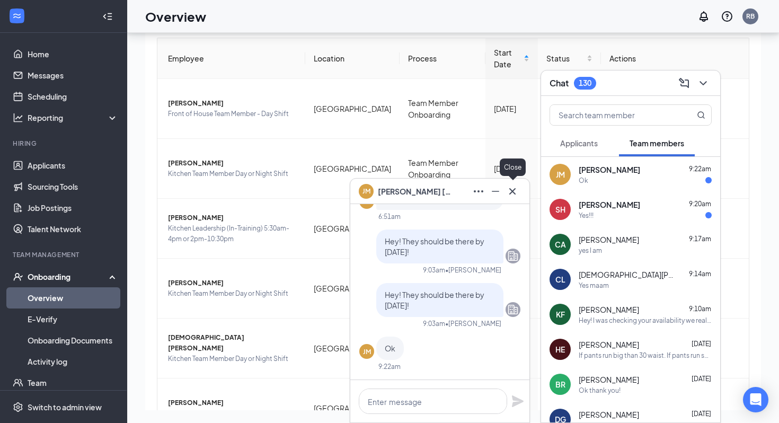
click at [513, 192] on icon "Cross" at bounding box center [512, 191] width 6 height 6
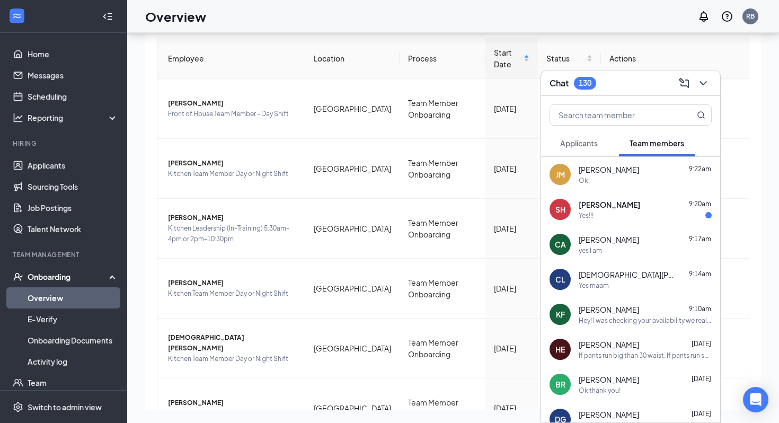
click at [643, 207] on div "[PERSON_NAME] 9:20am" at bounding box center [645, 204] width 133 height 11
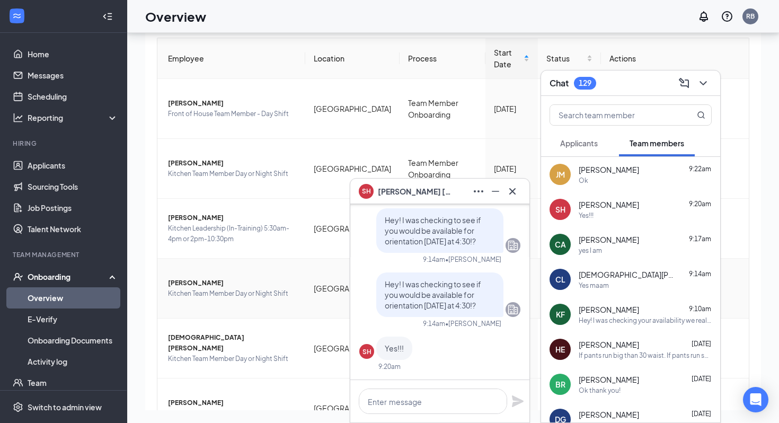
scroll to position [77, 0]
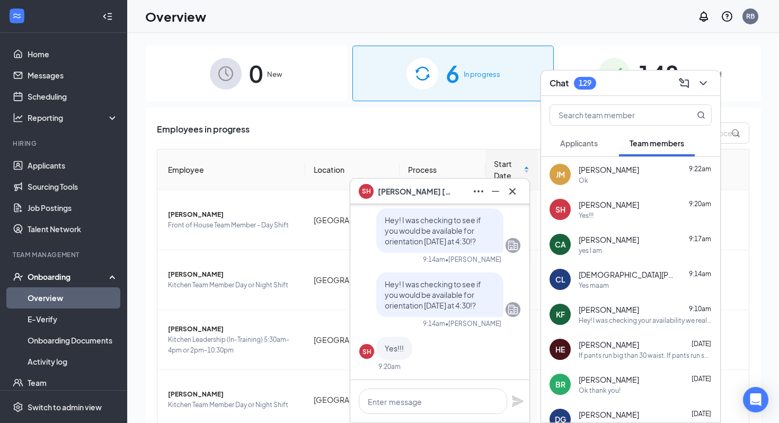
click at [614, 210] on div "Samuel Holliman 9:20am Yes!!!" at bounding box center [645, 209] width 133 height 21
click at [415, 407] on textarea at bounding box center [433, 400] width 148 height 25
click at [464, 393] on textarea "Great I would see you then!" at bounding box center [433, 400] width 148 height 25
click at [464, 398] on textarea "Great I would see you then!" at bounding box center [433, 400] width 148 height 25
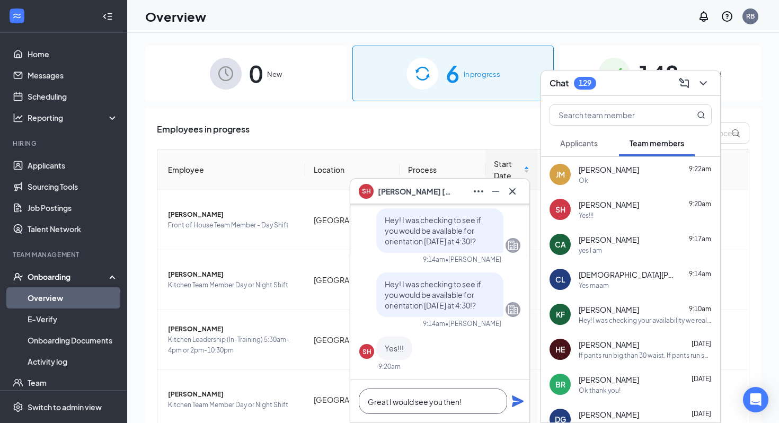
click at [464, 398] on textarea "Great I would see you then!" at bounding box center [433, 400] width 148 height 25
type textarea "Great I would see you then!"
click at [519, 400] on icon "Plane" at bounding box center [518, 401] width 12 height 12
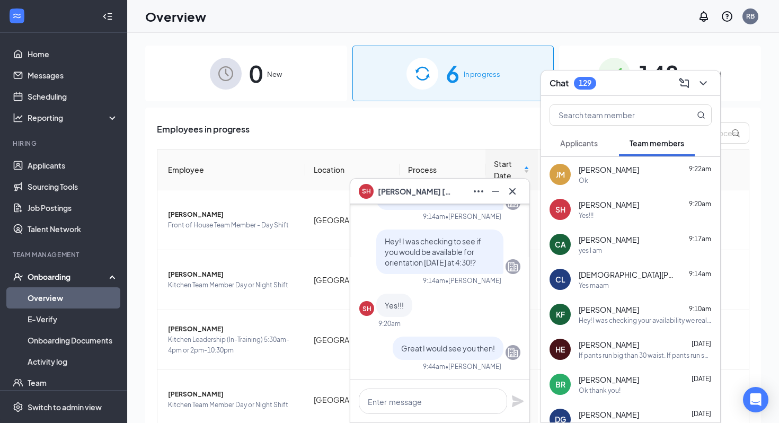
click at [458, 387] on div at bounding box center [439, 401] width 179 height 42
click at [458, 409] on textarea at bounding box center [433, 400] width 148 height 25
click at [620, 256] on div "CA Caleb Alexander 9:17am yes I am" at bounding box center [630, 244] width 179 height 35
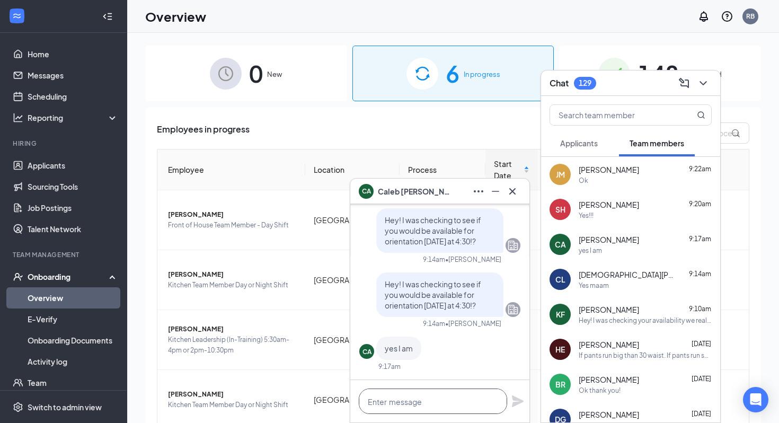
click at [432, 411] on textarea at bounding box center [433, 400] width 148 height 25
paste textarea "Great I would see you then!"
type textarea "Great I would see you then!"
click at [529, 401] on div "Great I would see you then!" at bounding box center [439, 401] width 179 height 42
click at [522, 404] on icon "Plane" at bounding box center [517, 401] width 13 height 13
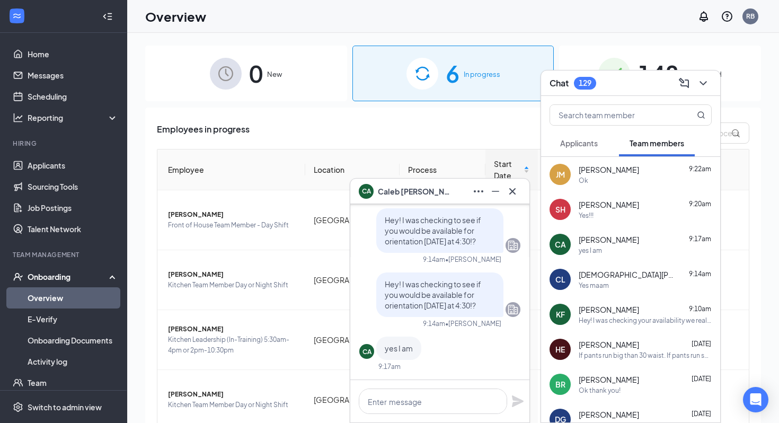
click at [622, 295] on div "CL Christian Langston 9:14am Yes maam" at bounding box center [630, 279] width 179 height 35
click at [432, 412] on textarea at bounding box center [433, 400] width 148 height 25
paste textarea "Great I would see you then!"
type textarea "Great I would see you then!"
click at [511, 399] on icon "Plane" at bounding box center [517, 401] width 13 height 13
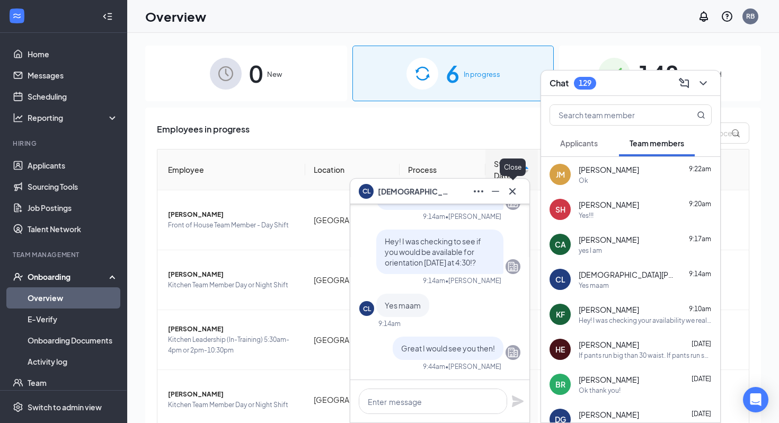
click at [520, 190] on button at bounding box center [512, 191] width 17 height 17
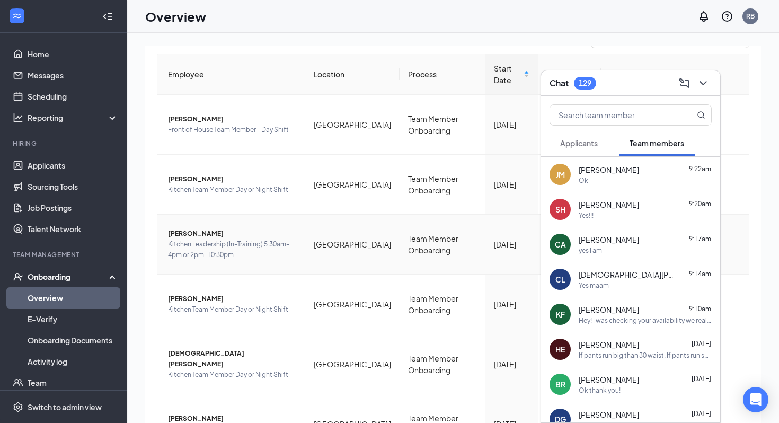
scroll to position [100, 0]
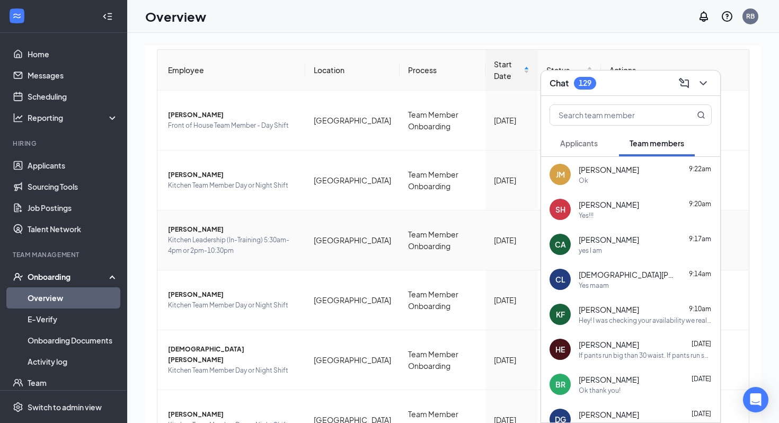
click at [189, 235] on span "Kitchen Leadership (In-Training) 5:30am-4pm or 2pm-10:30pm" at bounding box center [232, 245] width 129 height 21
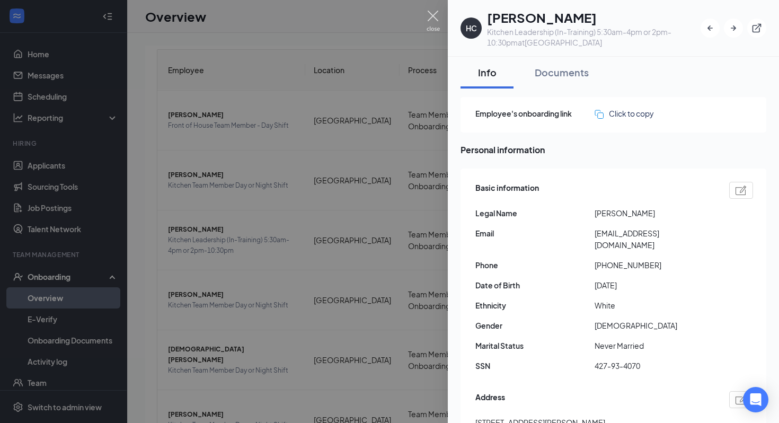
click at [436, 22] on img at bounding box center [433, 21] width 13 height 21
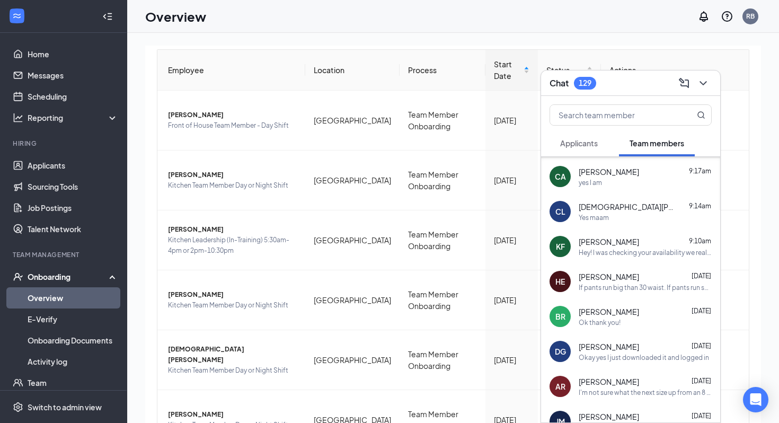
scroll to position [69, 0]
click at [607, 280] on span "[PERSON_NAME]" at bounding box center [609, 275] width 60 height 11
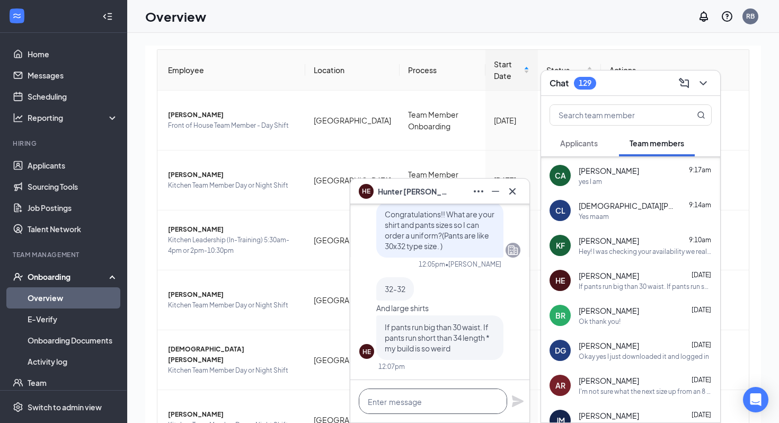
click at [430, 407] on textarea at bounding box center [433, 400] width 148 height 25
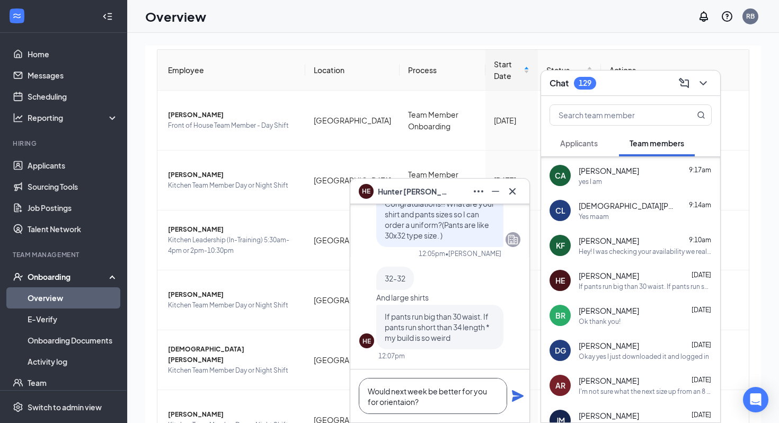
type textarea "Would next week be better for you for orientaion?"
click at [516, 392] on icon "Plane" at bounding box center [517, 395] width 13 height 13
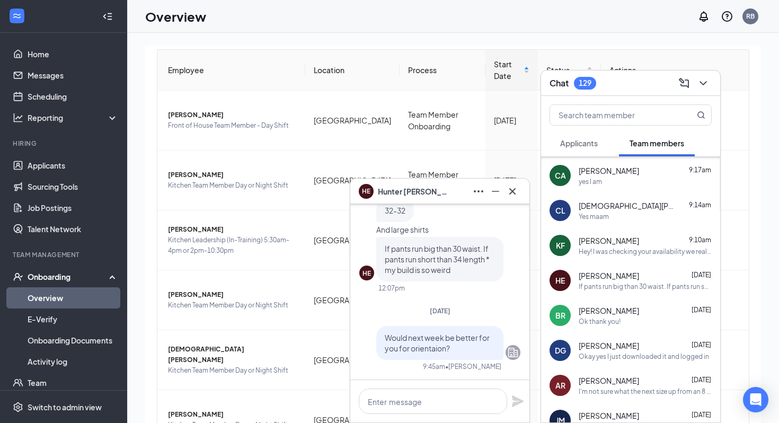
click at [607, 181] on div "yes I am" at bounding box center [645, 181] width 133 height 9
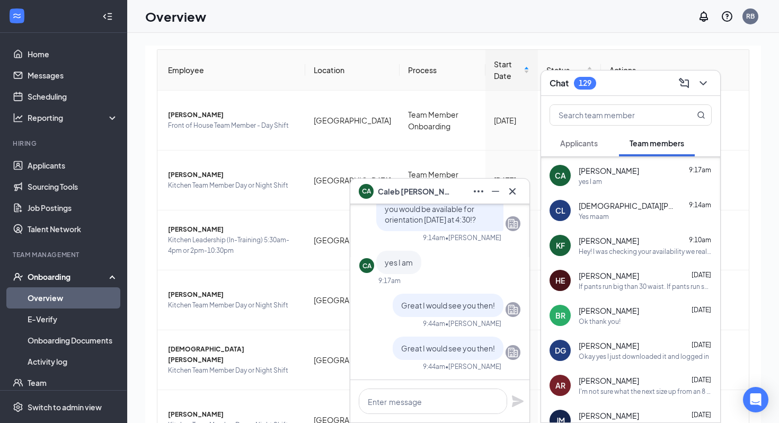
click at [631, 76] on div "Chat 129" at bounding box center [630, 83] width 162 height 16
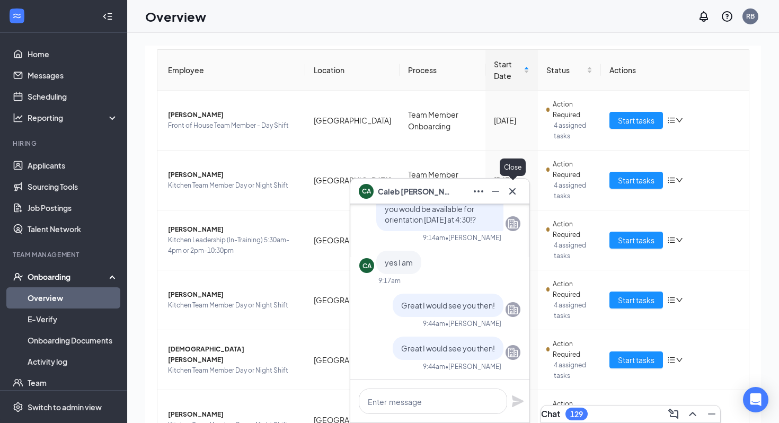
click at [510, 198] on button at bounding box center [512, 191] width 17 height 17
